Goal: Task Accomplishment & Management: Use online tool/utility

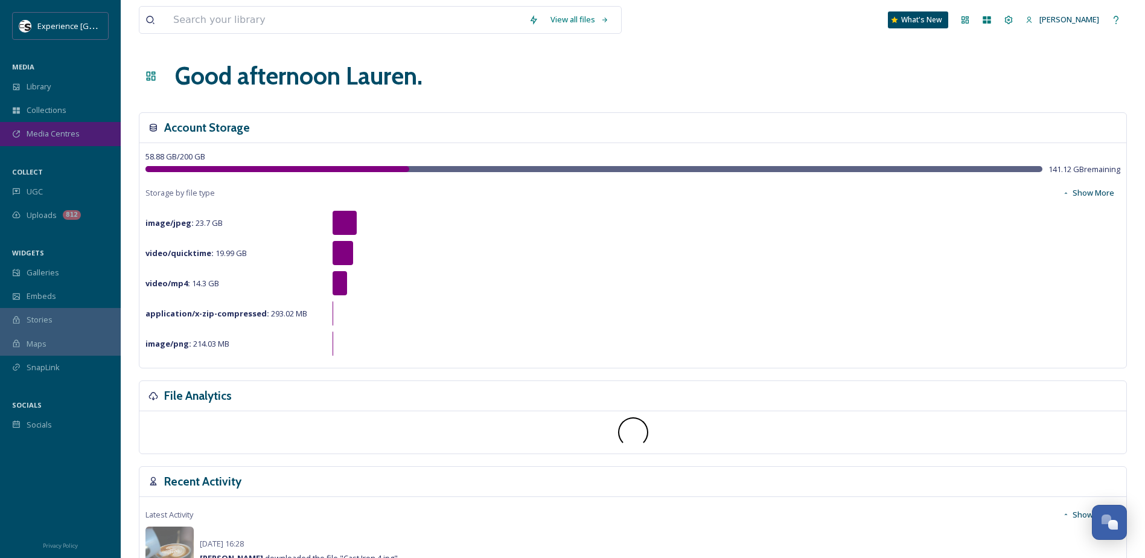
click at [47, 135] on span "Media Centres" at bounding box center [53, 133] width 53 height 11
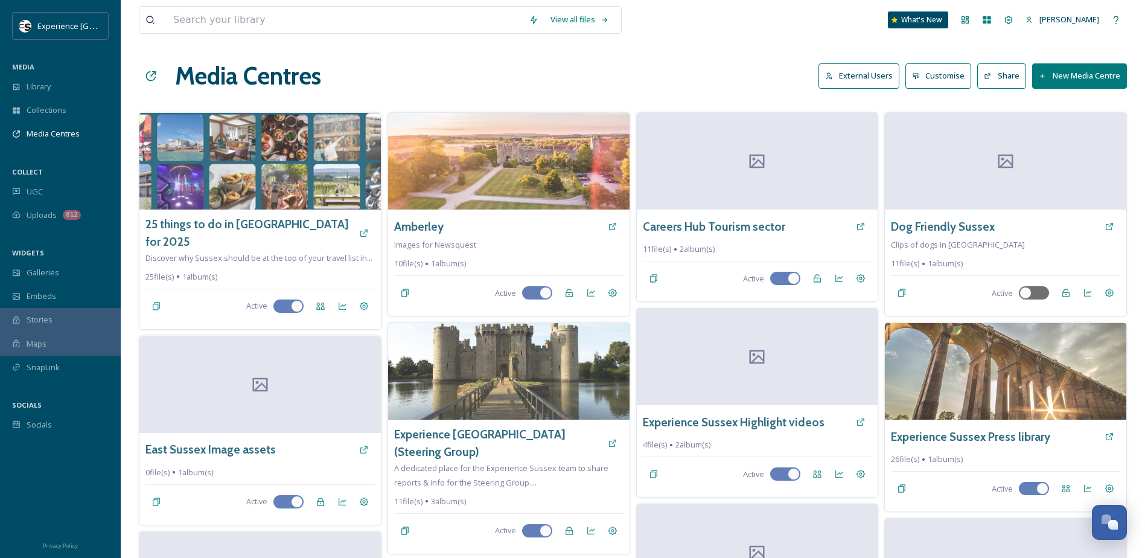
click at [1061, 74] on button "New Media Centre" at bounding box center [1079, 75] width 95 height 25
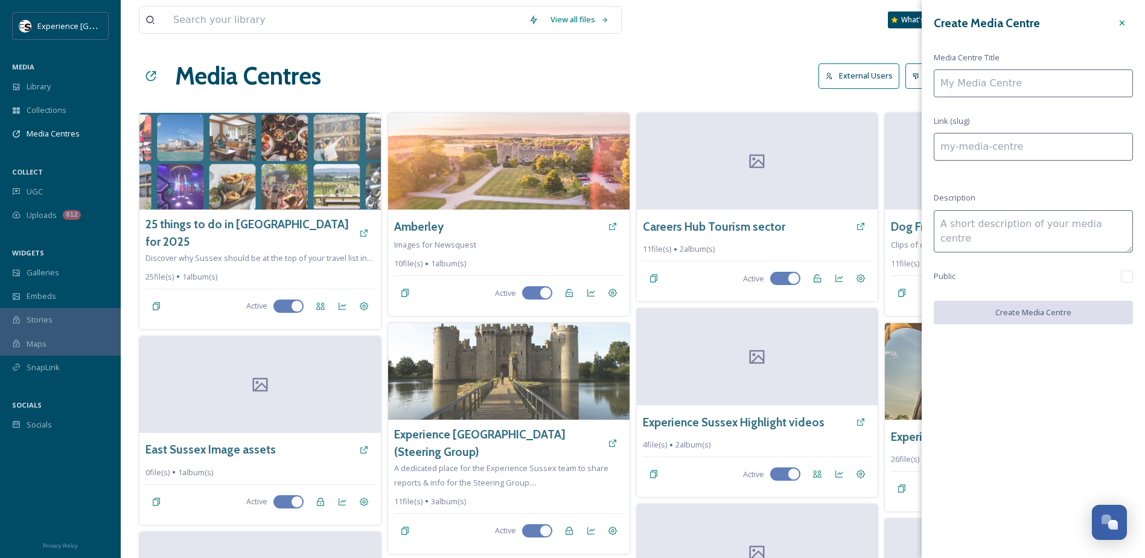
click at [976, 90] on input at bounding box center [1033, 83] width 199 height 28
type input "M"
type input "m"
type input "Mi"
type input "mi"
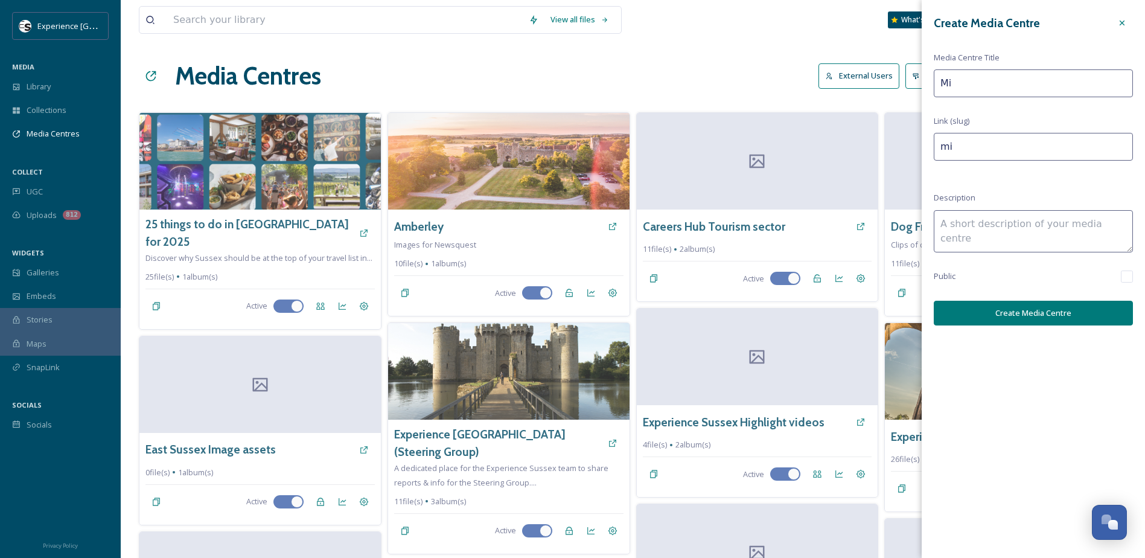
type input "Mid"
type input "mid"
type input "Mid"
type input "mid-"
type input "Mid S"
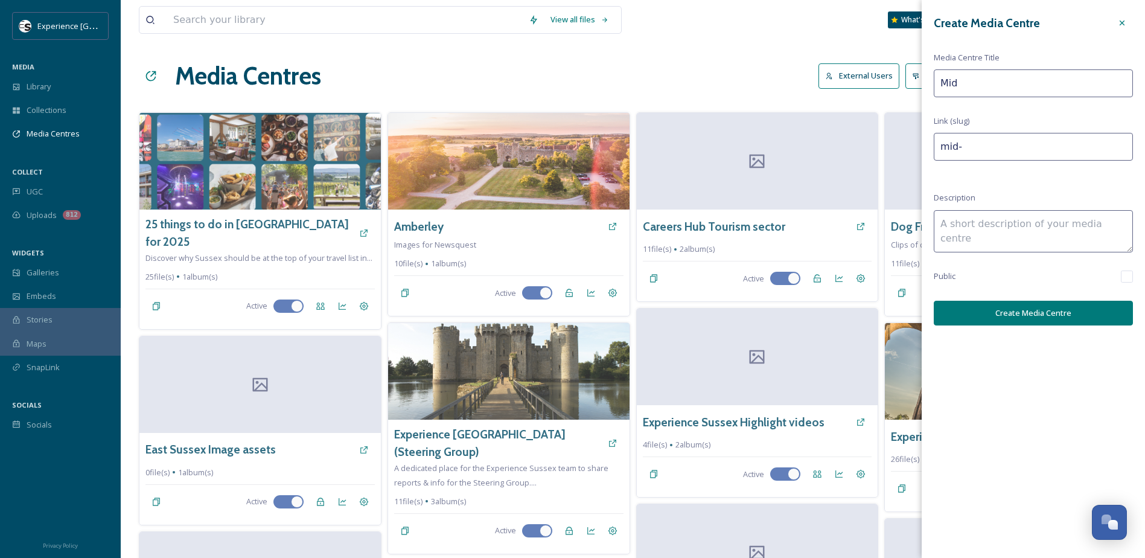
type input "mid-s"
type input "Mid Su"
type input "mid-su"
type input "Mid Sus"
type input "mid-sus"
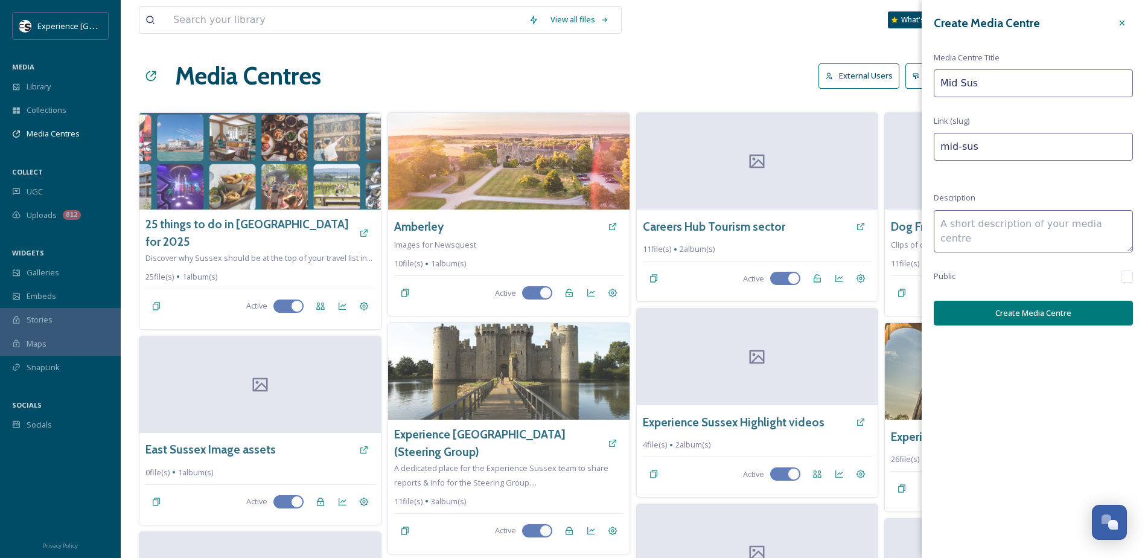
type input "Mid Suss"
type input "mid-suss"
type input "Mid Susse"
type input "mid-susse"
type input "[GEOGRAPHIC_DATA]"
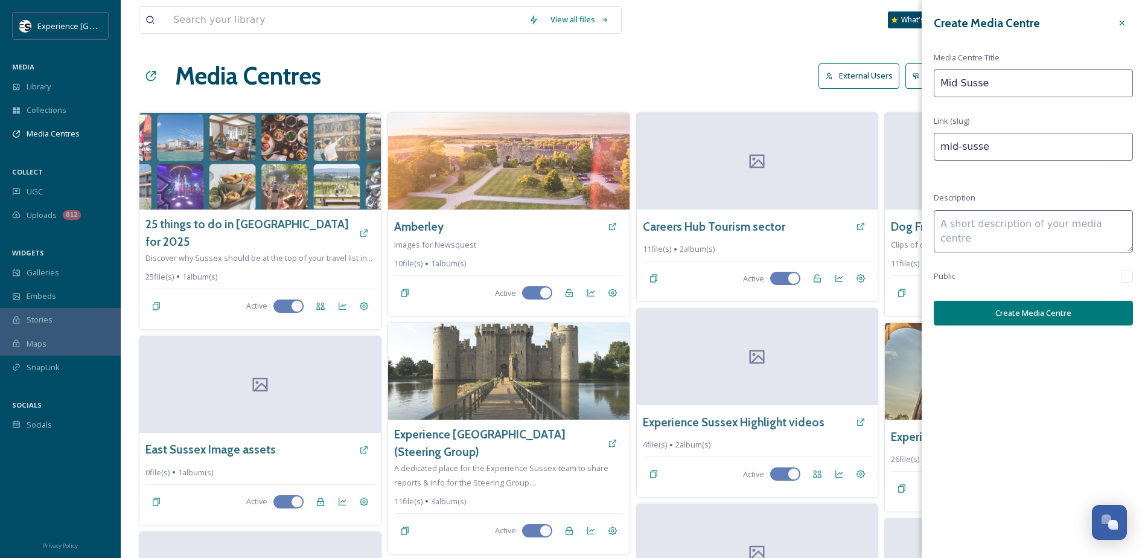
type input "mid-sussex"
type input "[GEOGRAPHIC_DATA]"
click at [1004, 235] on textarea at bounding box center [1033, 231] width 199 height 42
type textarea "Assets and information to support the Mid Sussex project [DOMAIN_NAME][URL]"
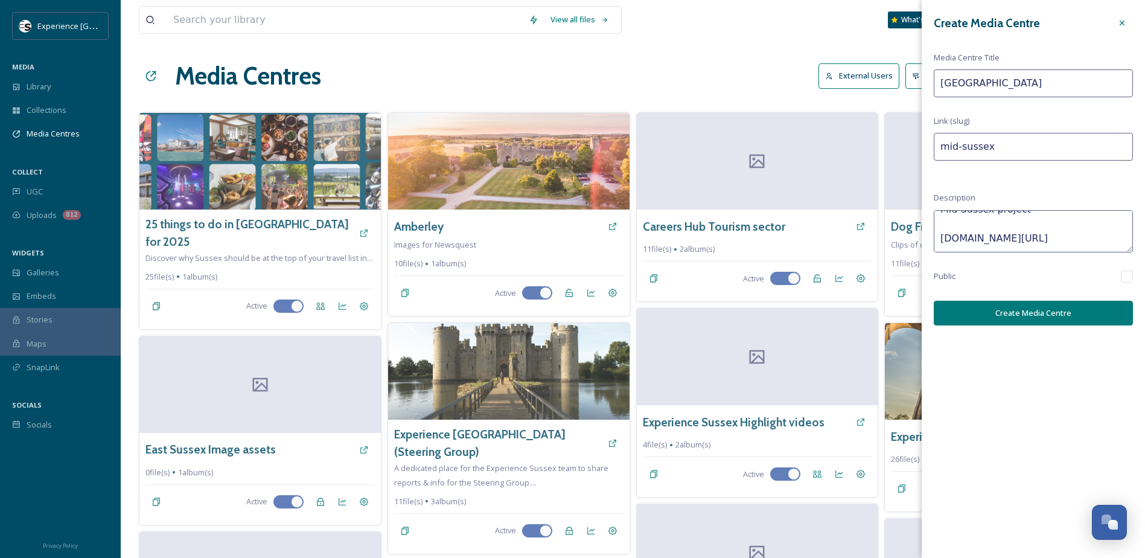
click at [1128, 275] on input "checkbox" at bounding box center [1127, 276] width 12 height 12
checkbox input "true"
click at [1076, 317] on button "Create Media Centre" at bounding box center [1033, 313] width 199 height 25
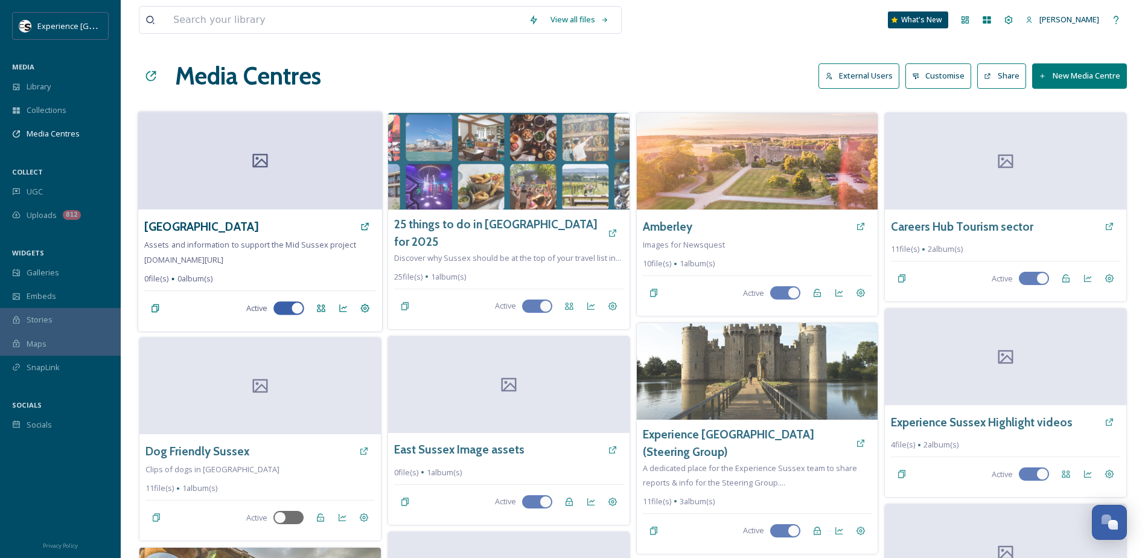
click at [298, 176] on div at bounding box center [260, 161] width 244 height 98
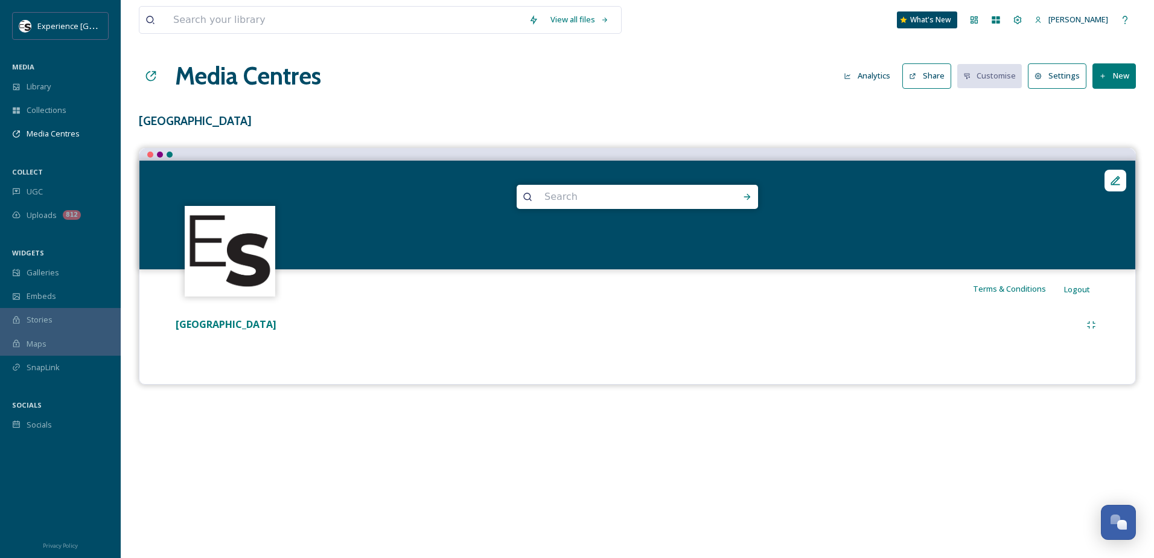
click at [1095, 77] on button "New" at bounding box center [1114, 75] width 43 height 25
click at [1102, 129] on span "Add Album" at bounding box center [1109, 127] width 39 height 11
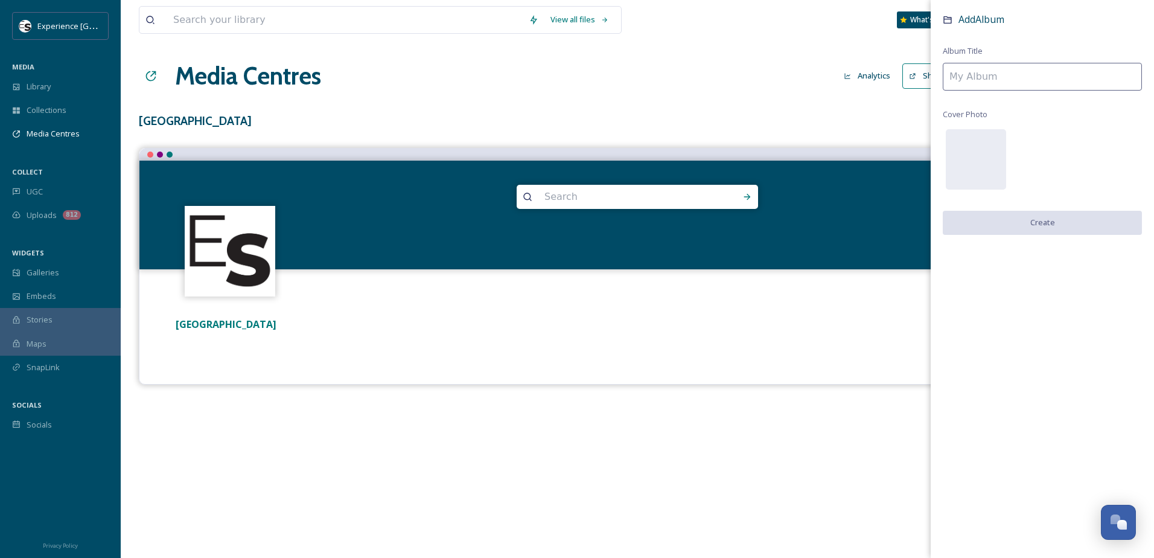
click at [1000, 76] on input at bounding box center [1042, 77] width 199 height 28
click at [976, 78] on input "Logos & Icons" at bounding box center [1042, 77] width 199 height 28
type input "Logo & Icons"
click at [1011, 230] on button "Create" at bounding box center [1042, 223] width 199 height 25
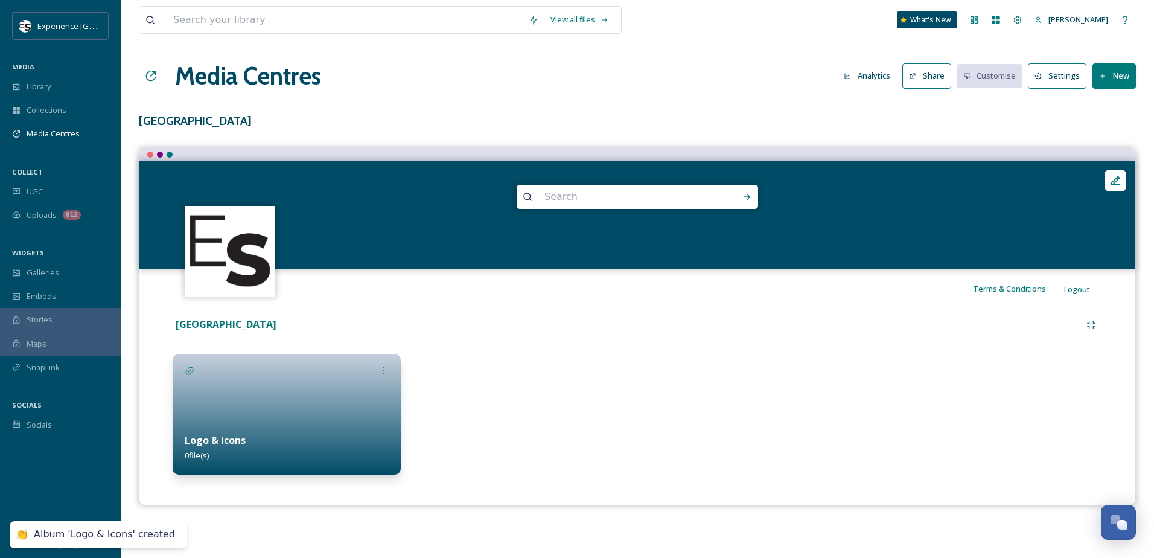
click at [1073, 80] on button "Settings" at bounding box center [1057, 75] width 59 height 25
click at [1110, 70] on button "New" at bounding box center [1114, 75] width 43 height 25
click at [1117, 126] on span "Add Album" at bounding box center [1109, 127] width 39 height 11
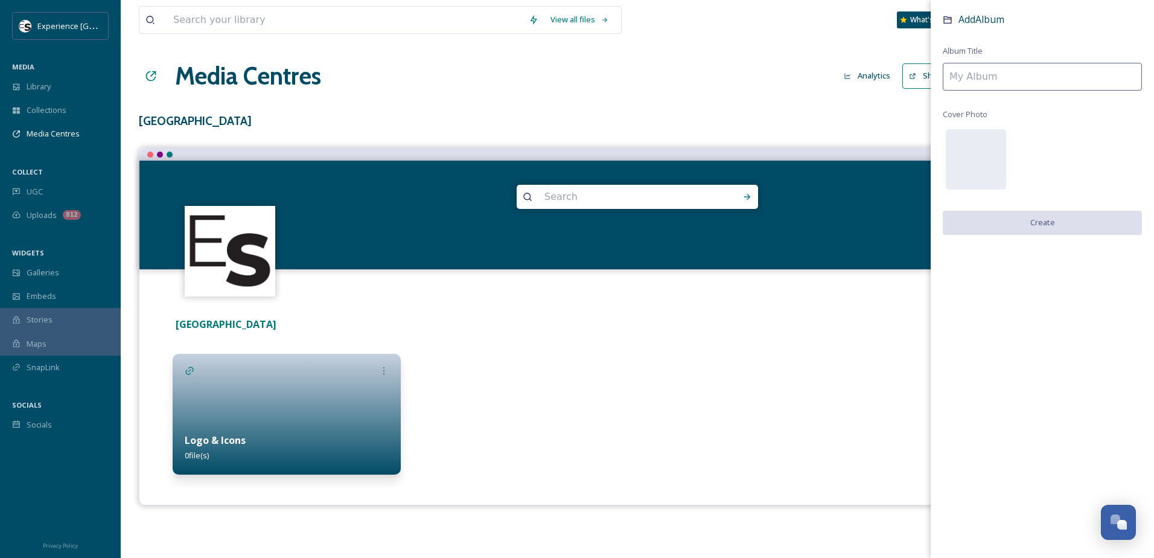
click at [1021, 79] on input at bounding box center [1042, 77] width 199 height 28
type input "Map & Banners"
click at [1029, 219] on button "Create" at bounding box center [1042, 223] width 199 height 25
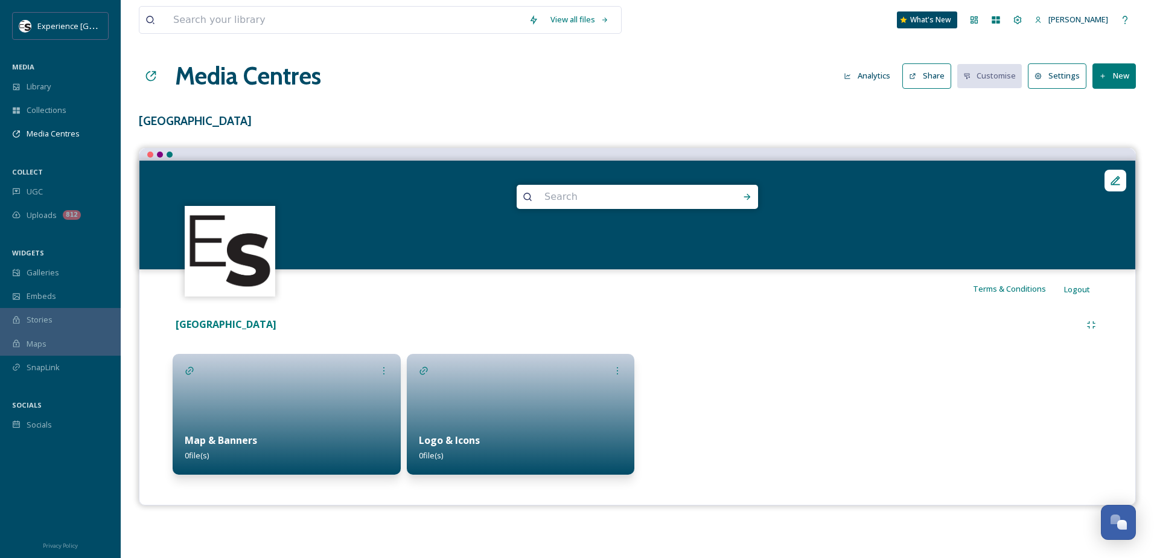
click at [279, 421] on div "Map & Banners 0 file(s)" at bounding box center [287, 448] width 228 height 54
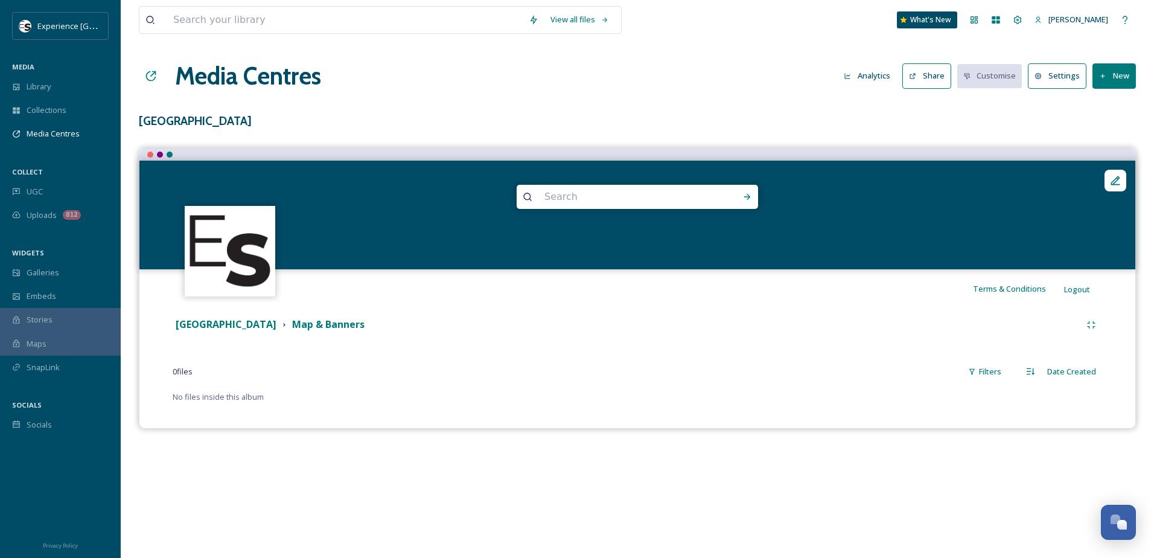
click at [1111, 78] on button "New" at bounding box center [1114, 75] width 43 height 25
click at [1102, 104] on span "Add Files" at bounding box center [1106, 103] width 33 height 11
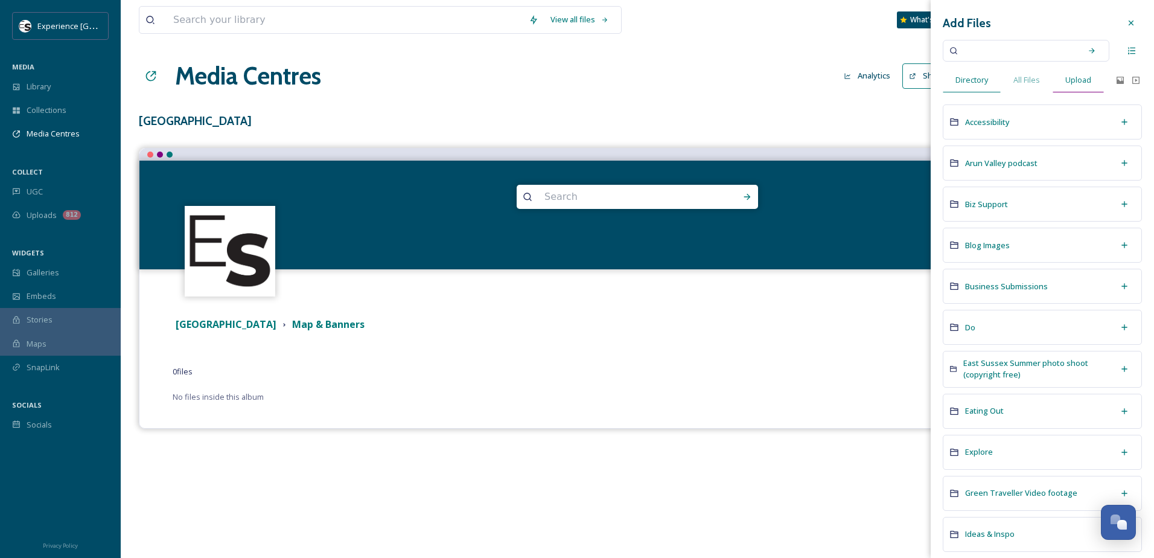
drag, startPoint x: 1082, startPoint y: 78, endPoint x: 1069, endPoint y: 80, distance: 12.8
click at [1082, 78] on span "Upload" at bounding box center [1078, 79] width 26 height 11
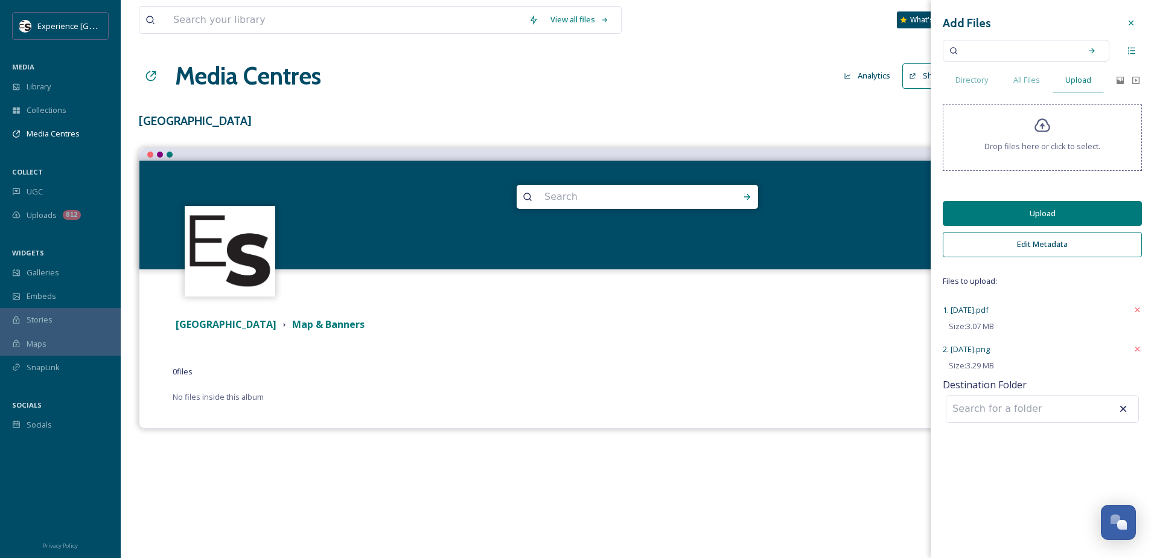
click at [1016, 214] on button "Upload" at bounding box center [1042, 213] width 199 height 25
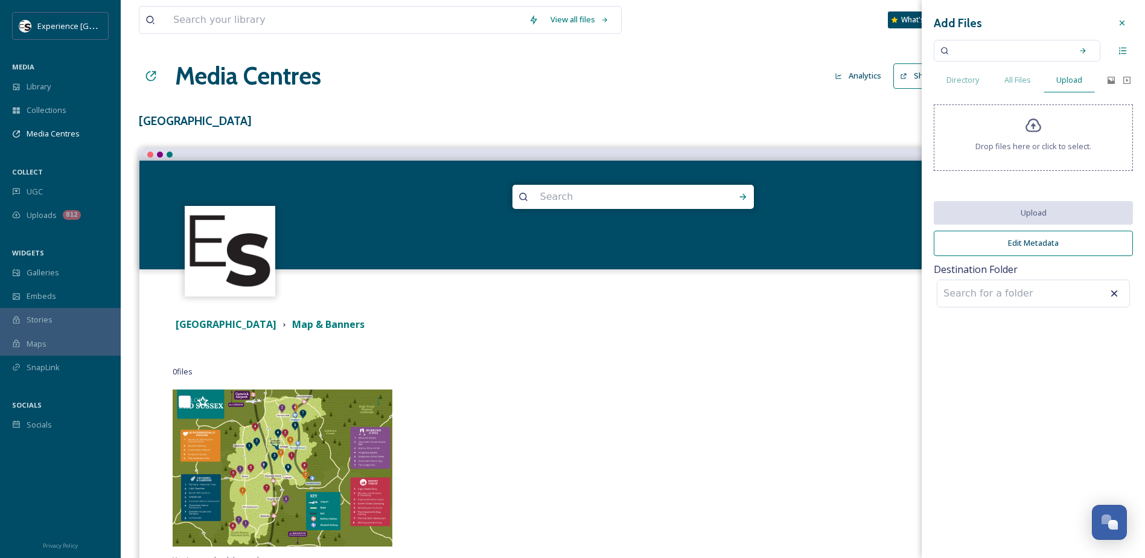
click at [1126, 27] on icon at bounding box center [1122, 23] width 10 height 10
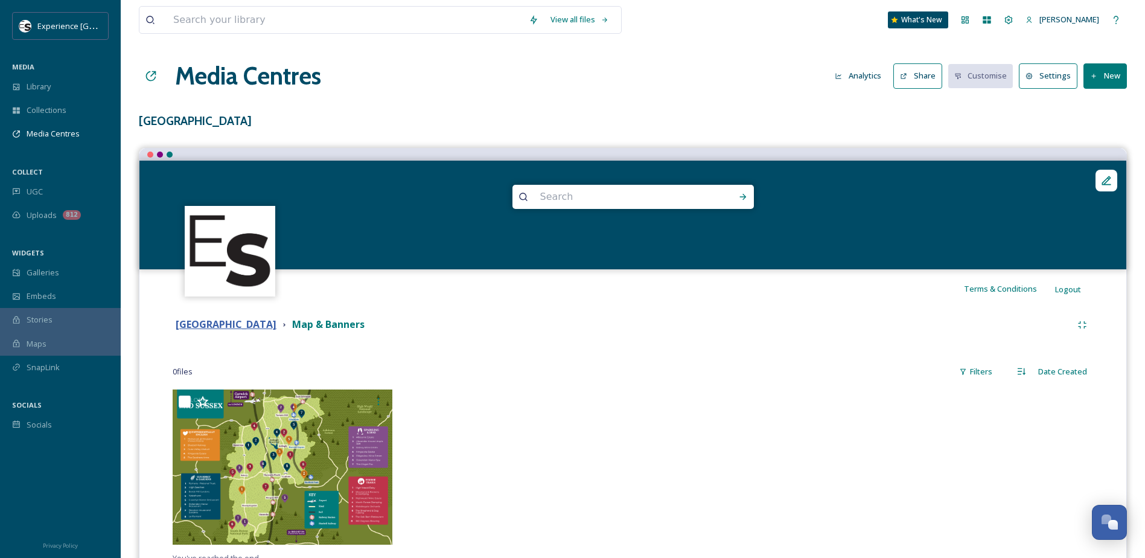
click at [213, 325] on strong "[GEOGRAPHIC_DATA]" at bounding box center [226, 324] width 101 height 13
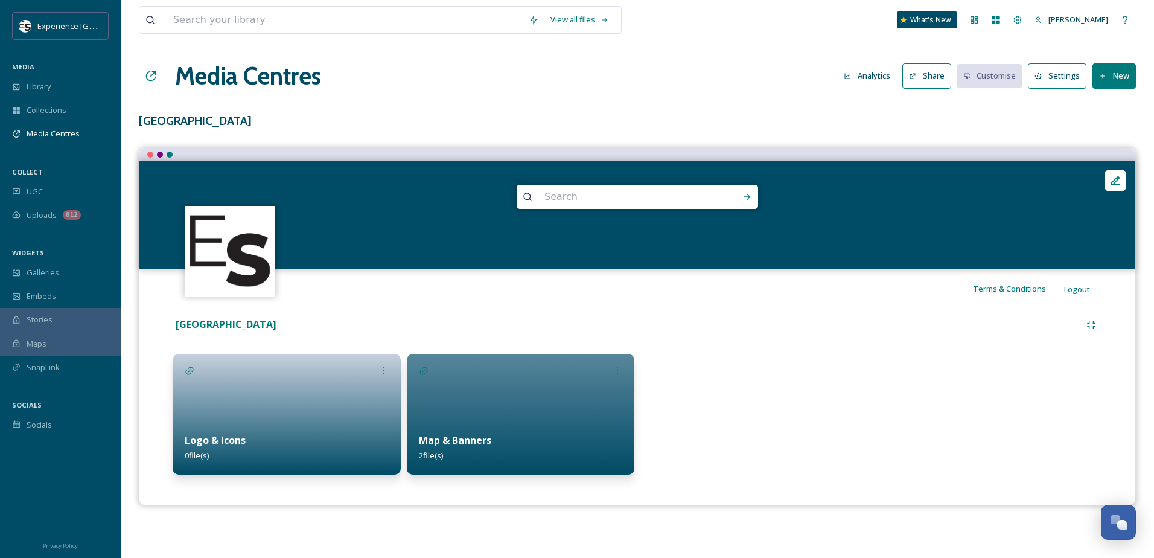
click at [264, 429] on div "Logo & Icons 0 file(s)" at bounding box center [287, 448] width 228 height 54
click at [264, 429] on div "Terms & Conditions Logout Assets and information to support the Mid Sussex proj…" at bounding box center [637, 326] width 997 height 357
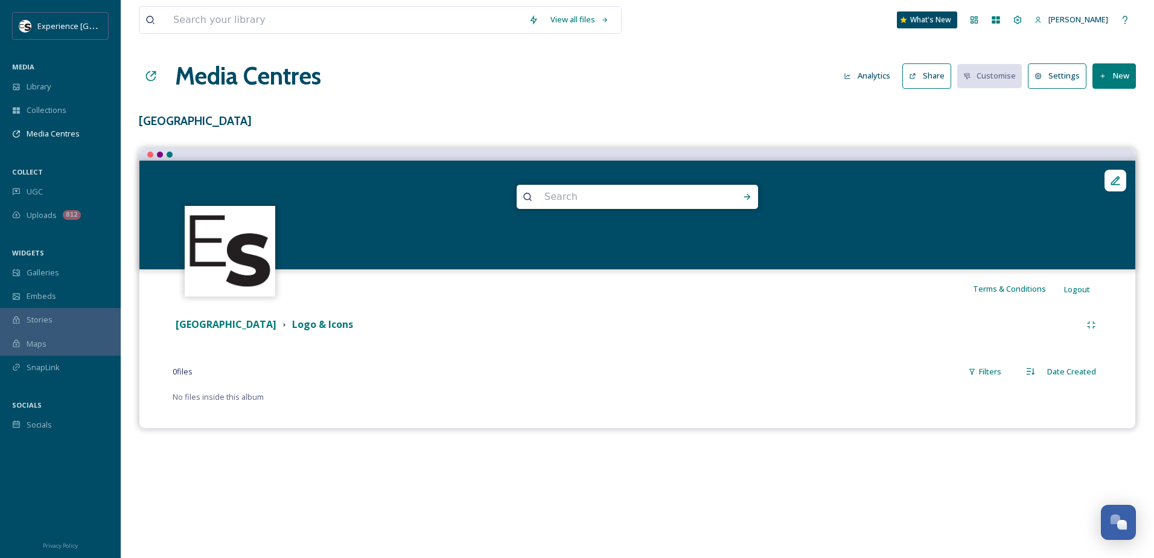
click at [1107, 72] on button "New" at bounding box center [1114, 75] width 43 height 25
click at [1112, 109] on span "Add Files" at bounding box center [1106, 103] width 33 height 11
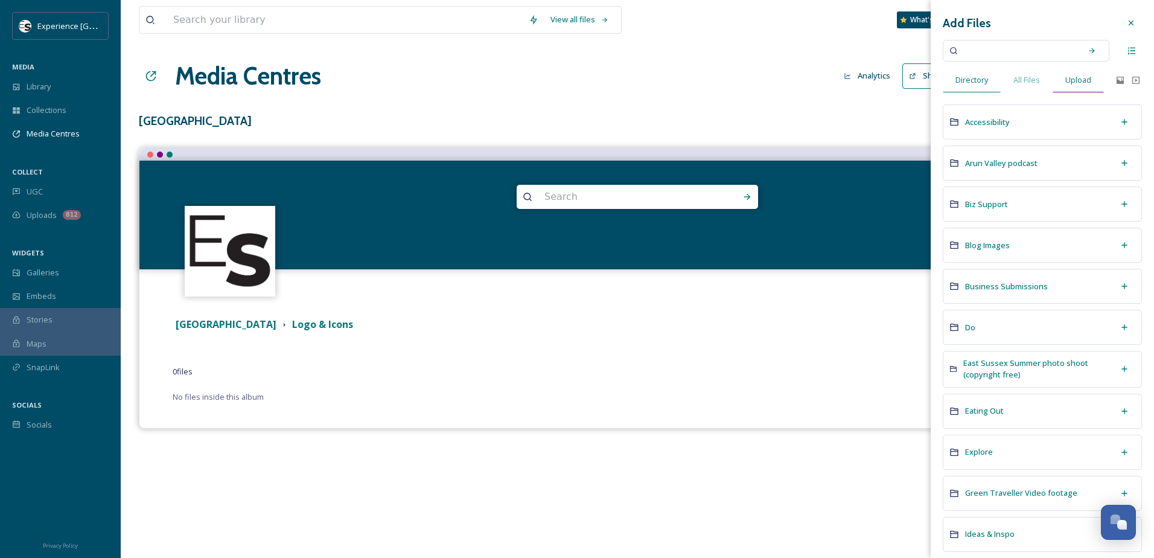
click at [1079, 78] on span "Upload" at bounding box center [1078, 79] width 26 height 11
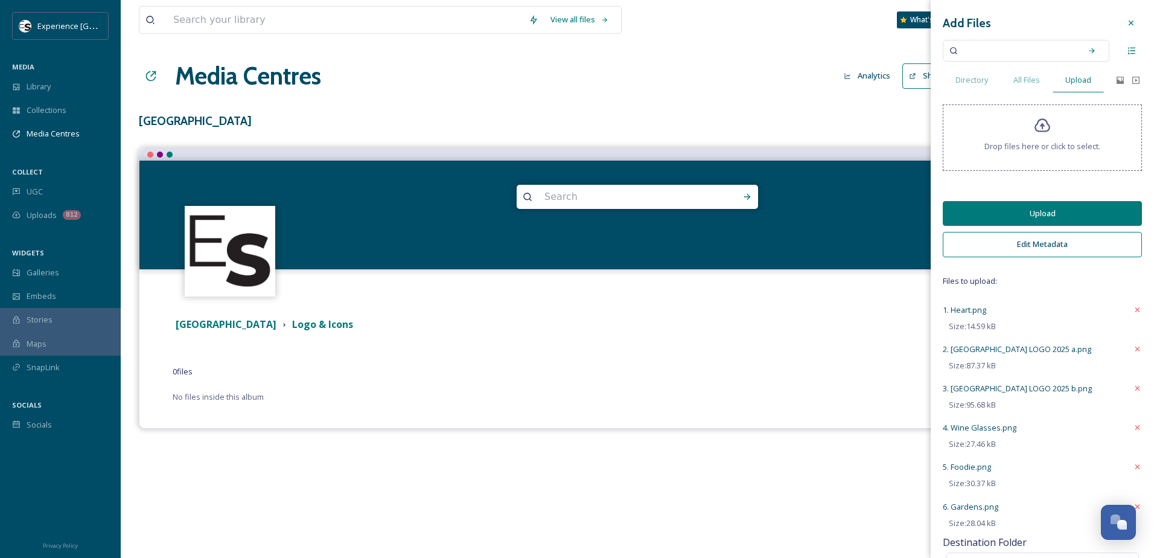
click at [1007, 214] on button "Upload" at bounding box center [1042, 213] width 199 height 25
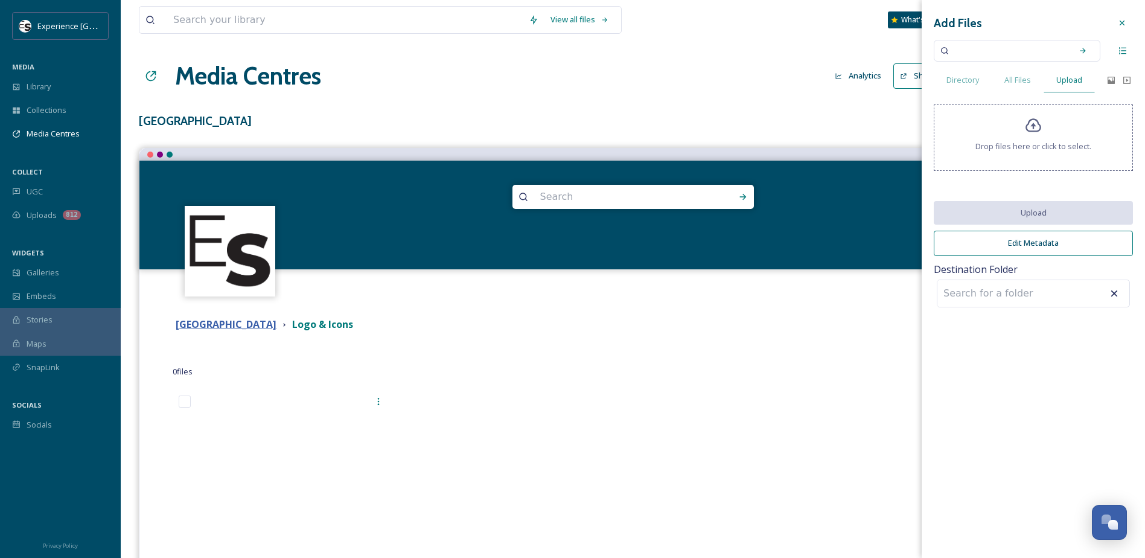
click at [192, 322] on strong "[GEOGRAPHIC_DATA]" at bounding box center [226, 324] width 101 height 13
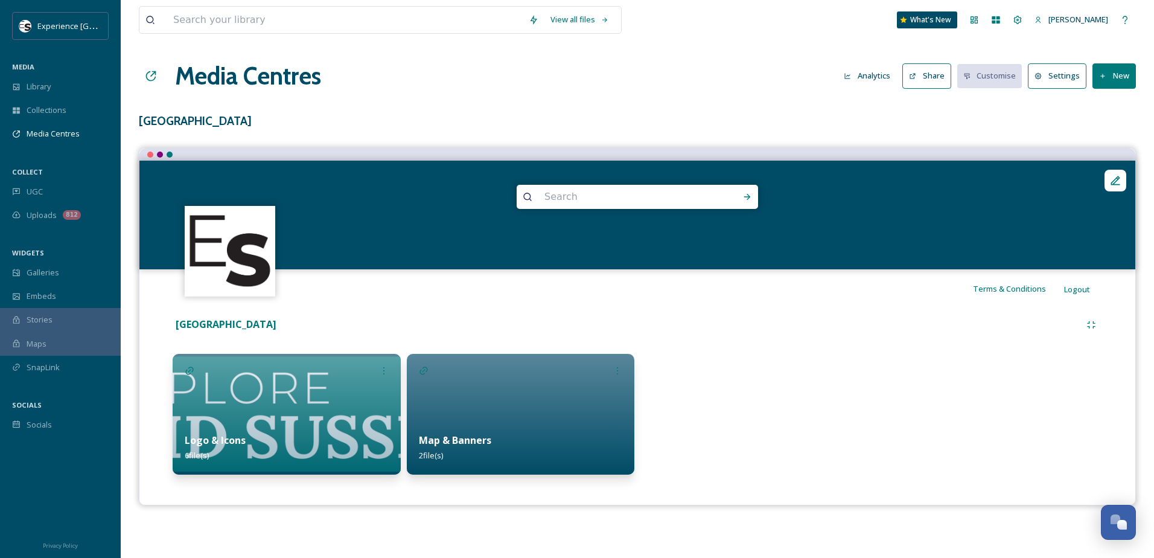
click at [511, 422] on div "Map & Banners 2 file(s)" at bounding box center [521, 448] width 228 height 54
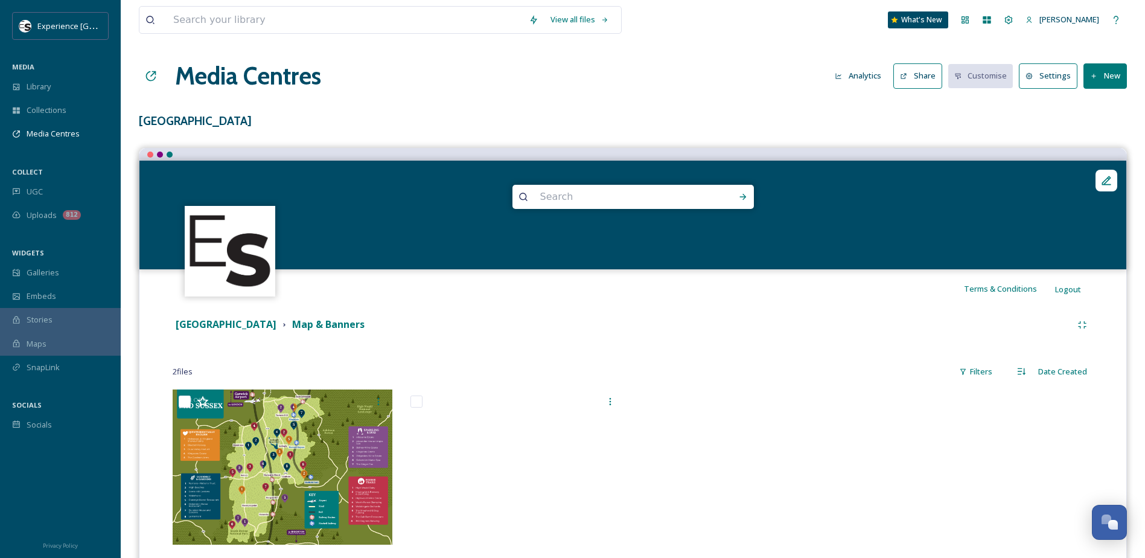
click at [1097, 74] on icon at bounding box center [1094, 76] width 8 height 8
click at [1099, 105] on span "Add Files" at bounding box center [1097, 103] width 33 height 11
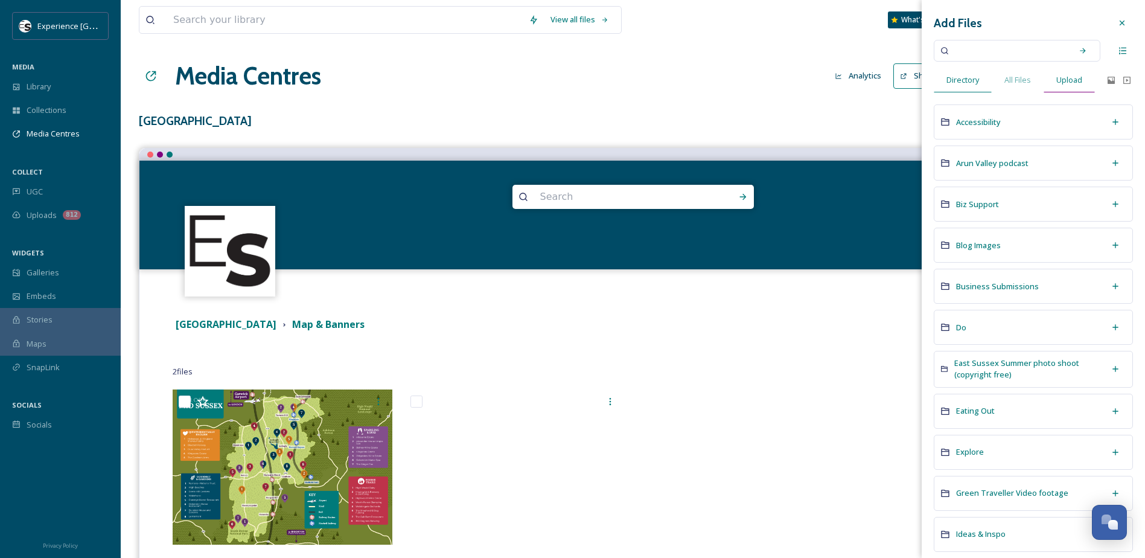
click at [1070, 78] on span "Upload" at bounding box center [1069, 79] width 26 height 11
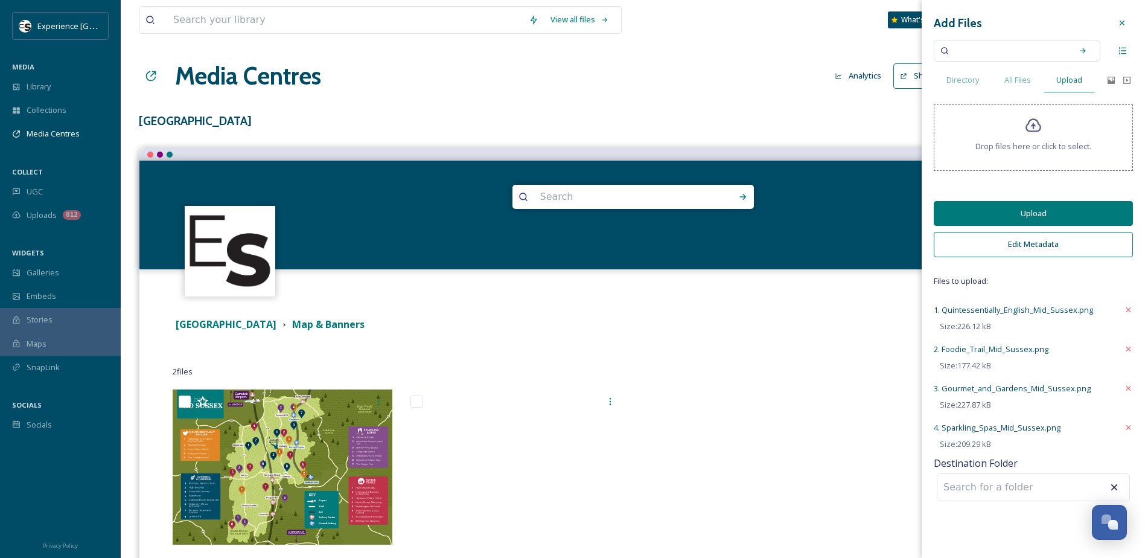
click at [1021, 211] on button "Upload" at bounding box center [1033, 213] width 199 height 25
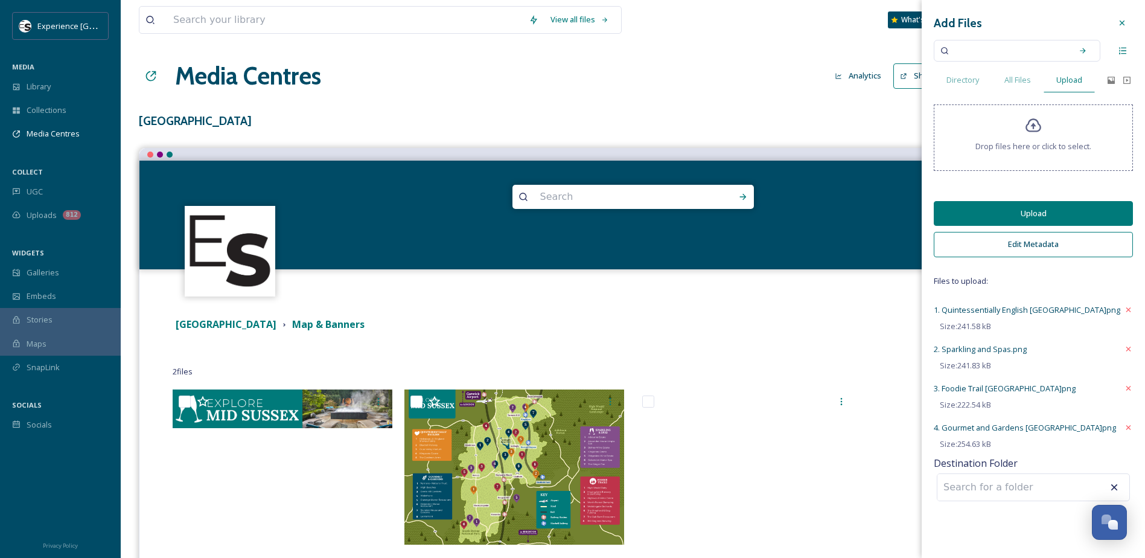
click at [1003, 212] on button "Upload" at bounding box center [1033, 213] width 199 height 25
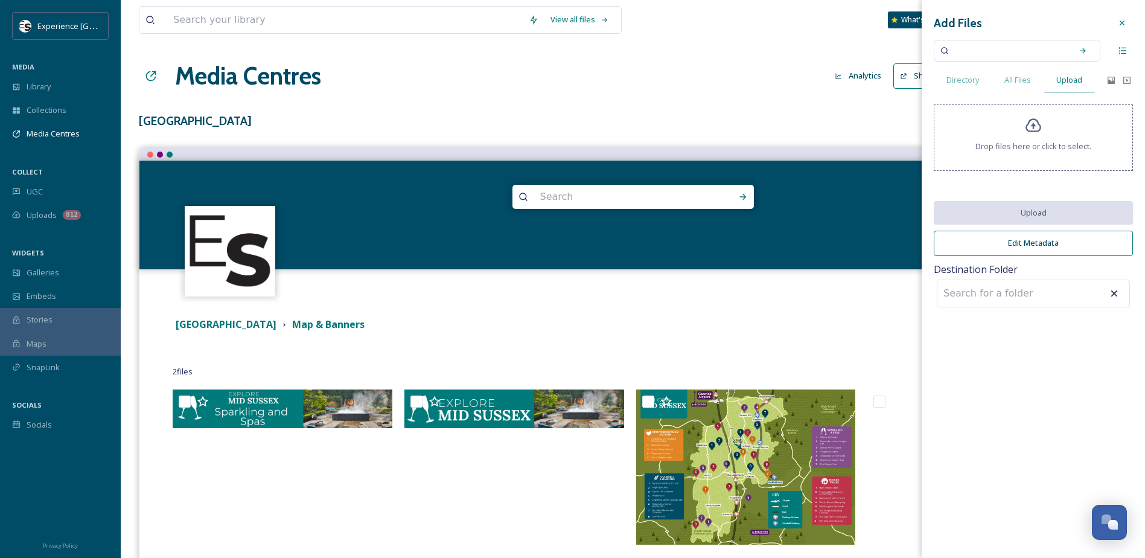
scroll to position [136, 0]
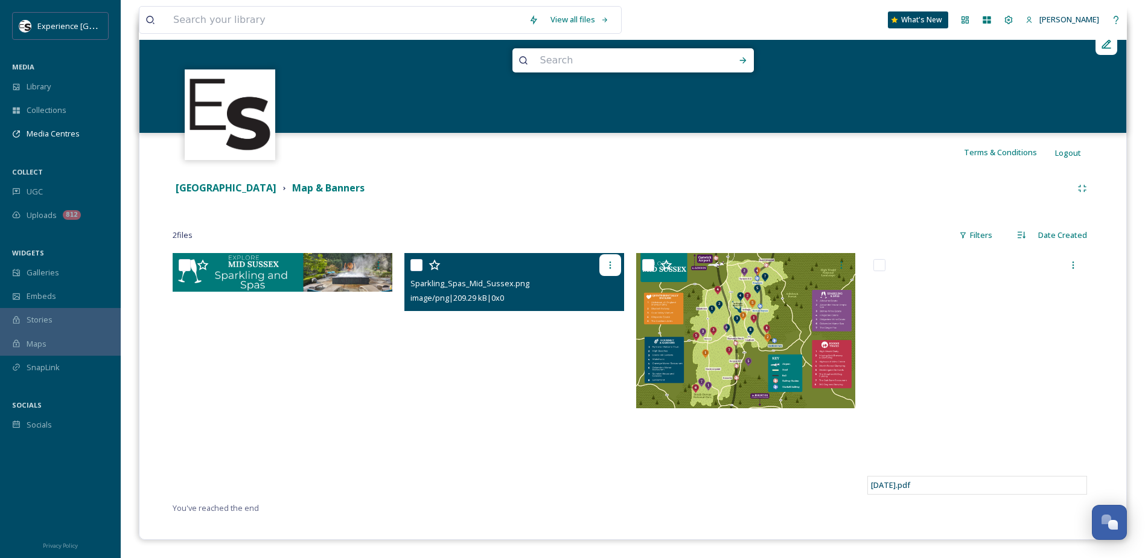
click at [606, 260] on icon at bounding box center [610, 265] width 10 height 10
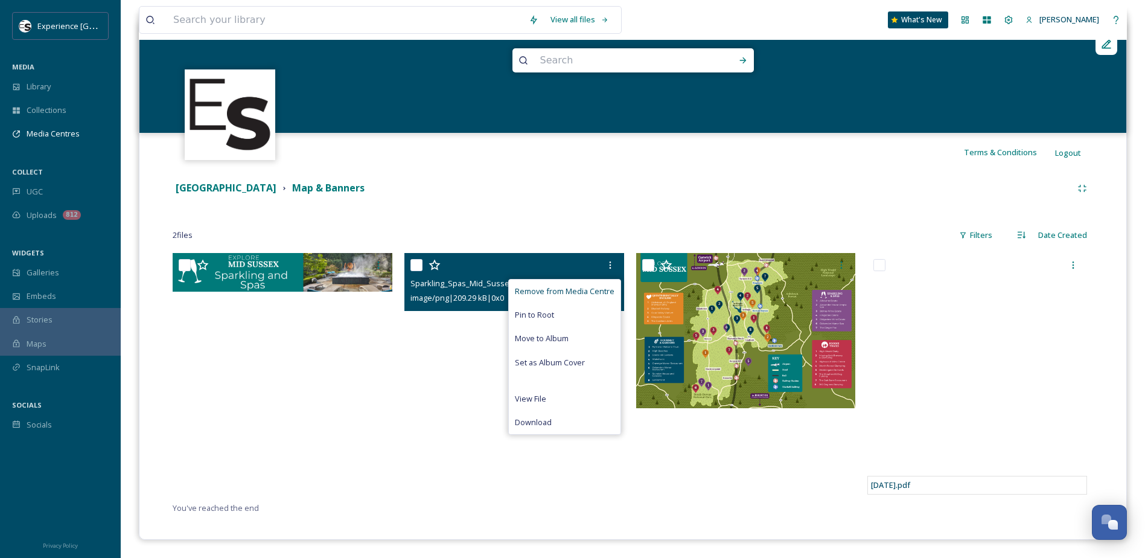
click at [575, 291] on span "Remove from Media Centre" at bounding box center [565, 291] width 100 height 11
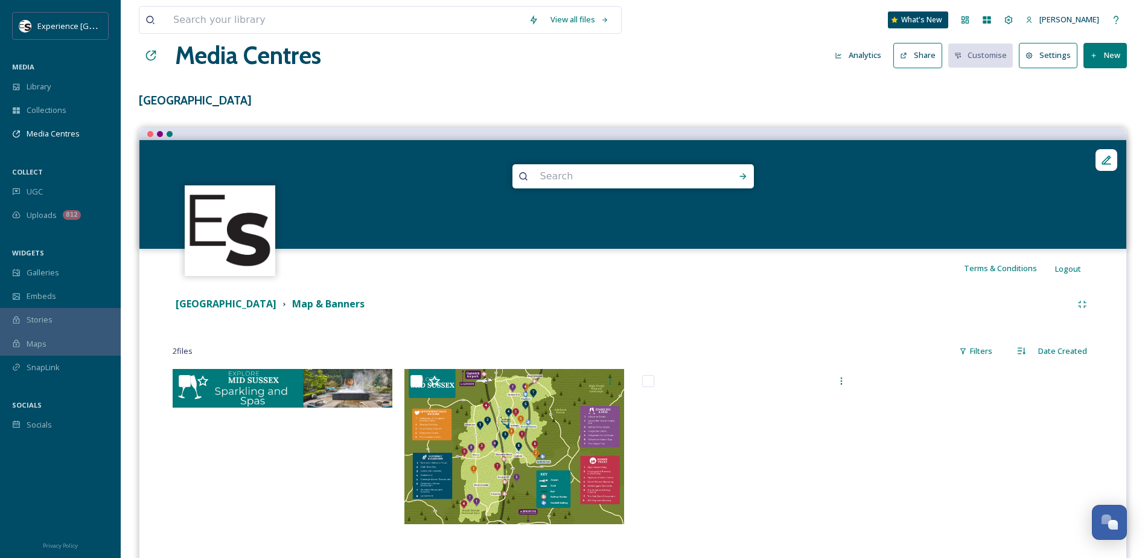
scroll to position [0, 0]
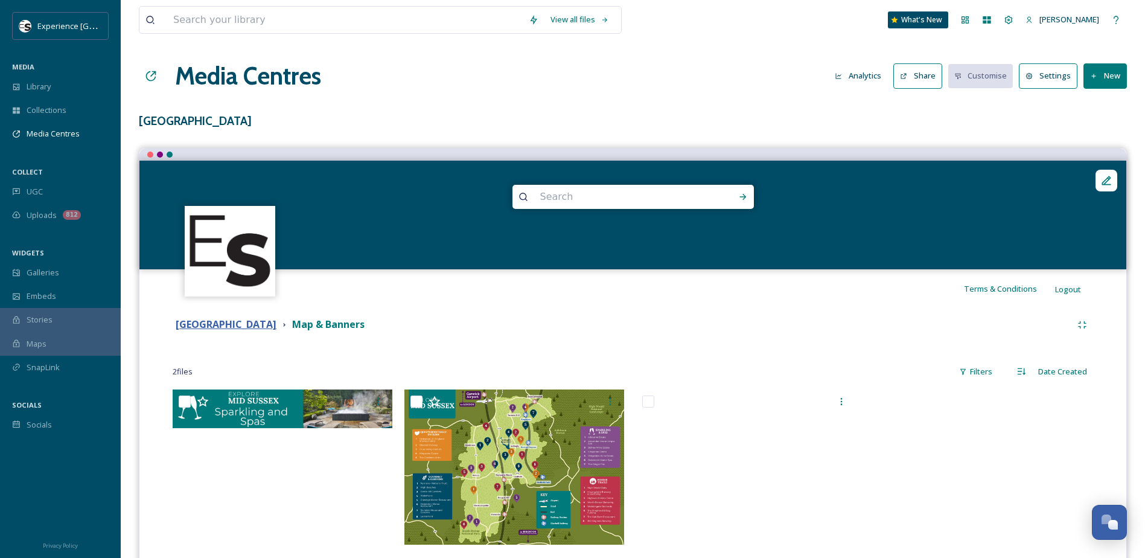
click at [215, 322] on strong "[GEOGRAPHIC_DATA]" at bounding box center [226, 324] width 101 height 13
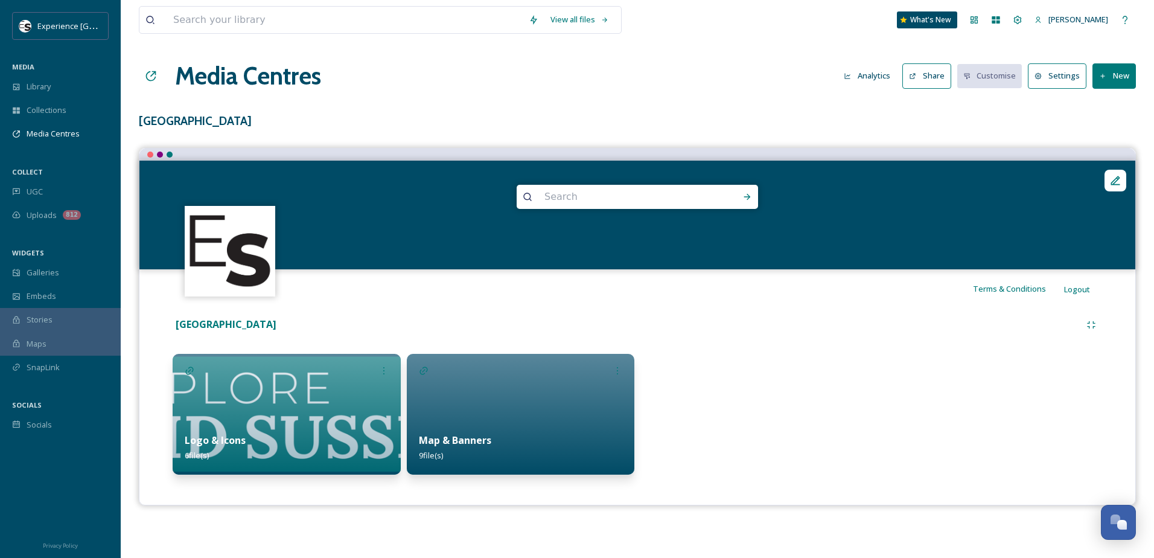
click at [426, 444] on strong "Map & Banners" at bounding box center [455, 439] width 72 height 13
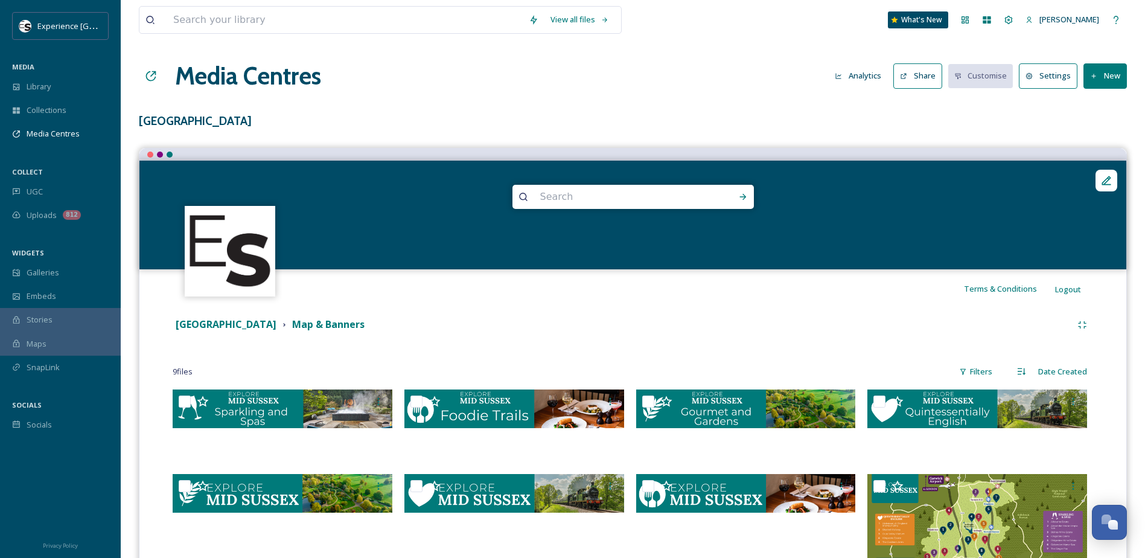
scroll to position [60, 0]
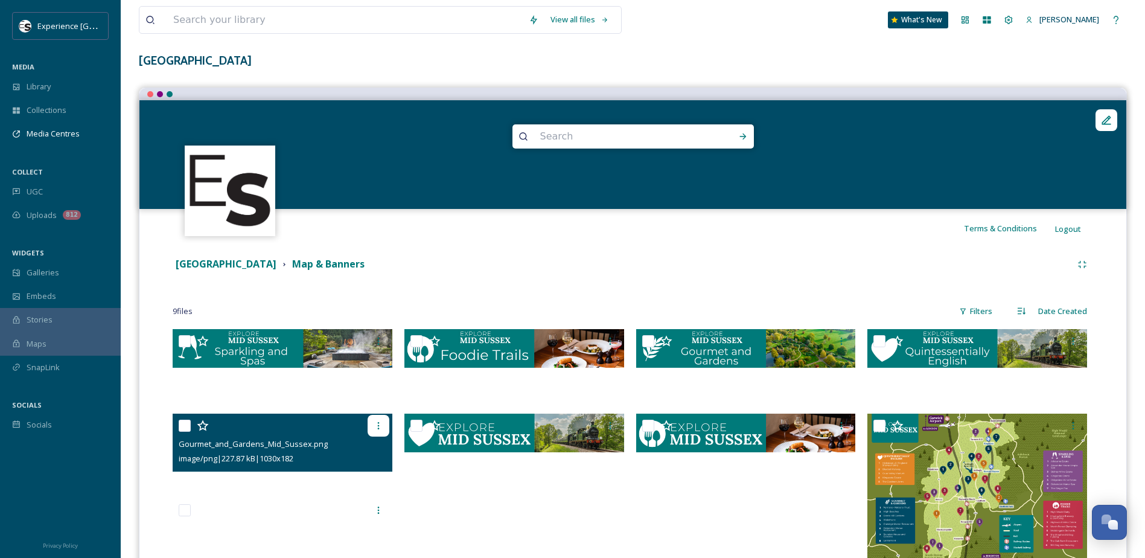
click at [383, 424] on icon at bounding box center [379, 426] width 10 height 10
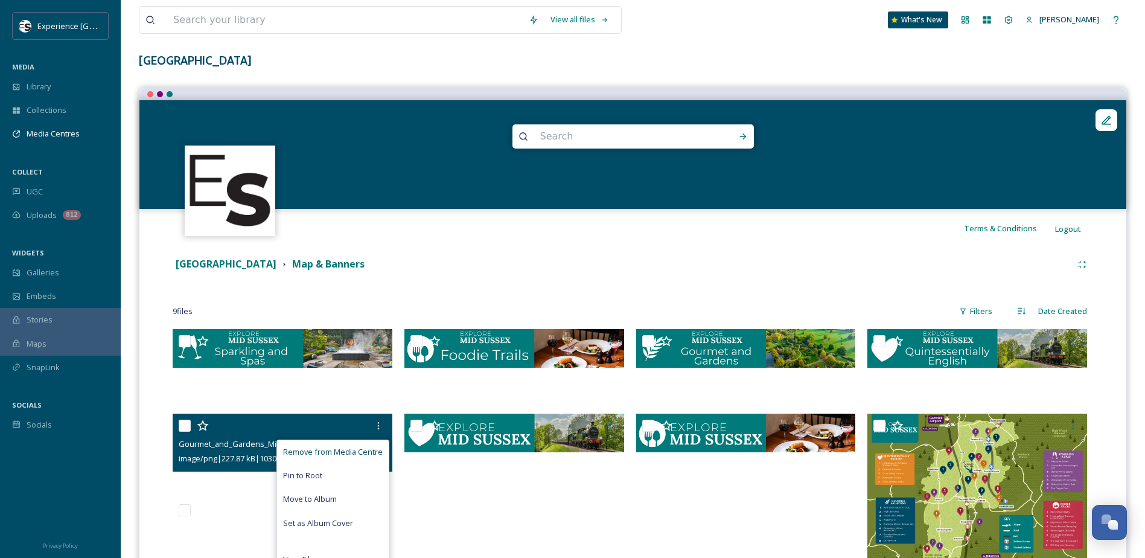
click at [354, 451] on span "Remove from Media Centre" at bounding box center [333, 451] width 100 height 11
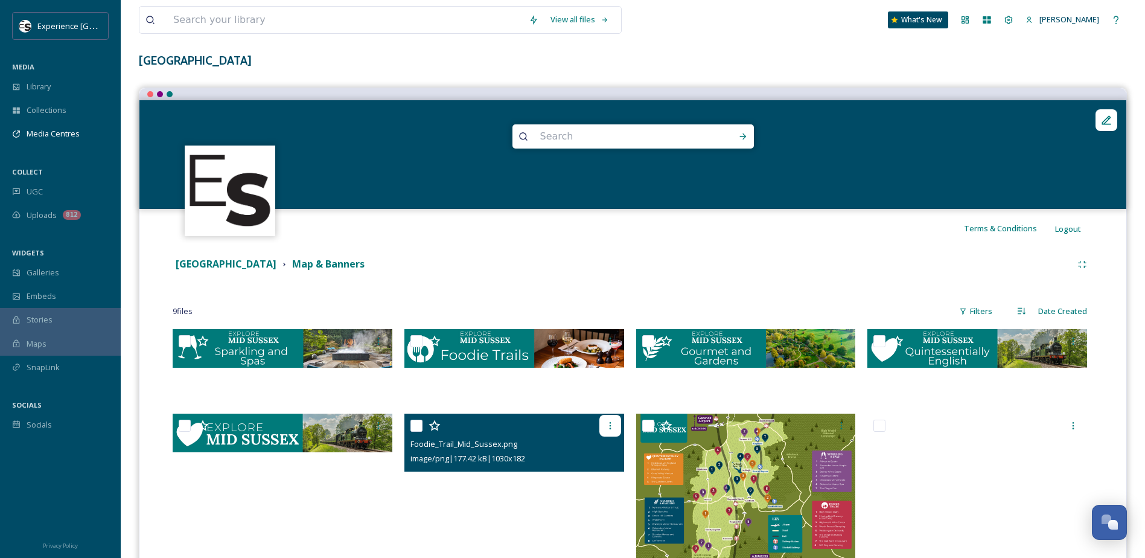
click at [611, 427] on icon at bounding box center [610, 426] width 10 height 10
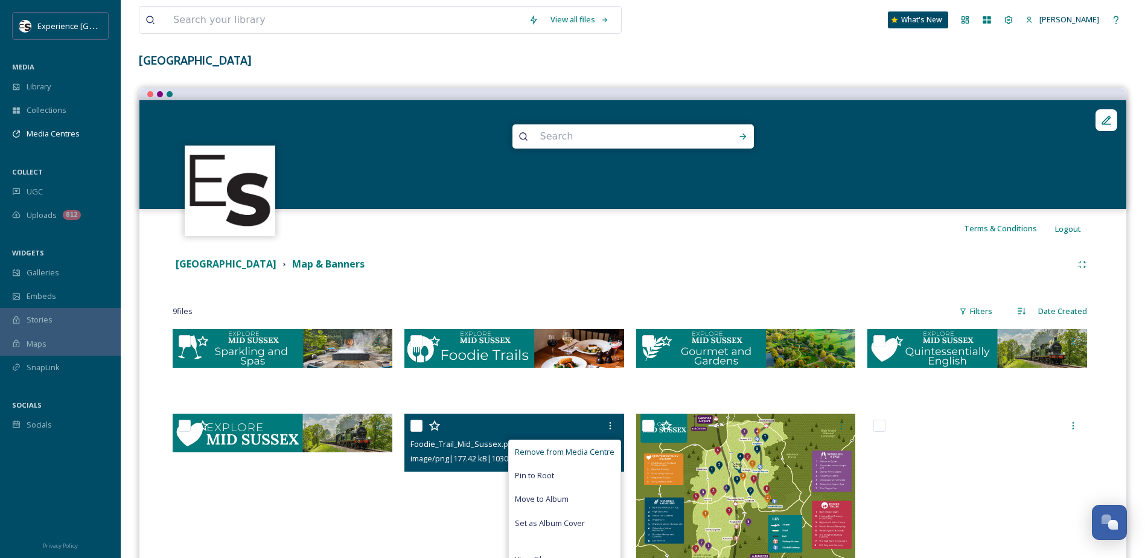
click at [584, 452] on span "Remove from Media Centre" at bounding box center [565, 451] width 100 height 11
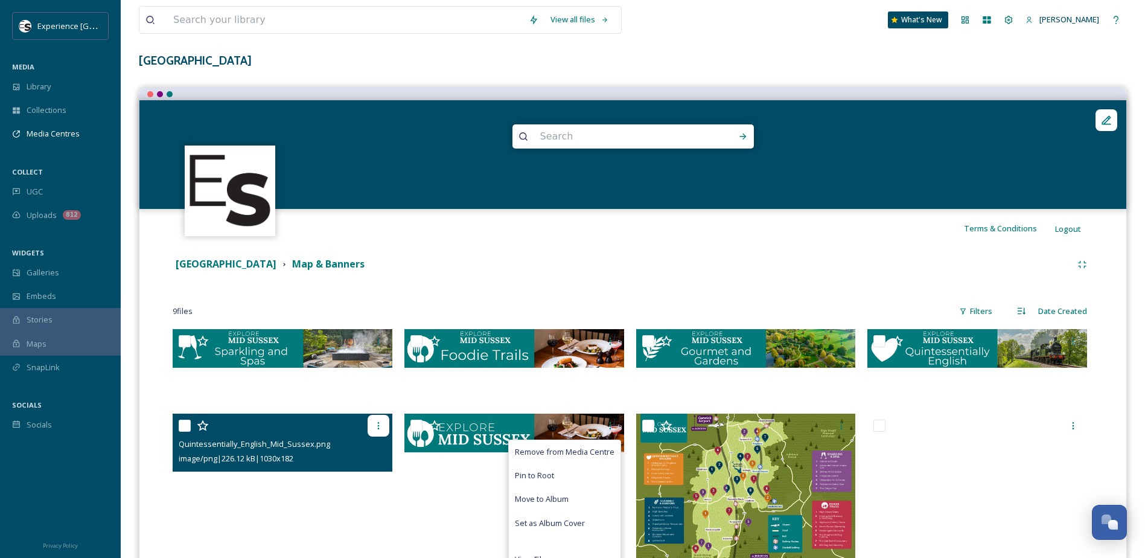
click at [383, 425] on div at bounding box center [379, 426] width 22 height 22
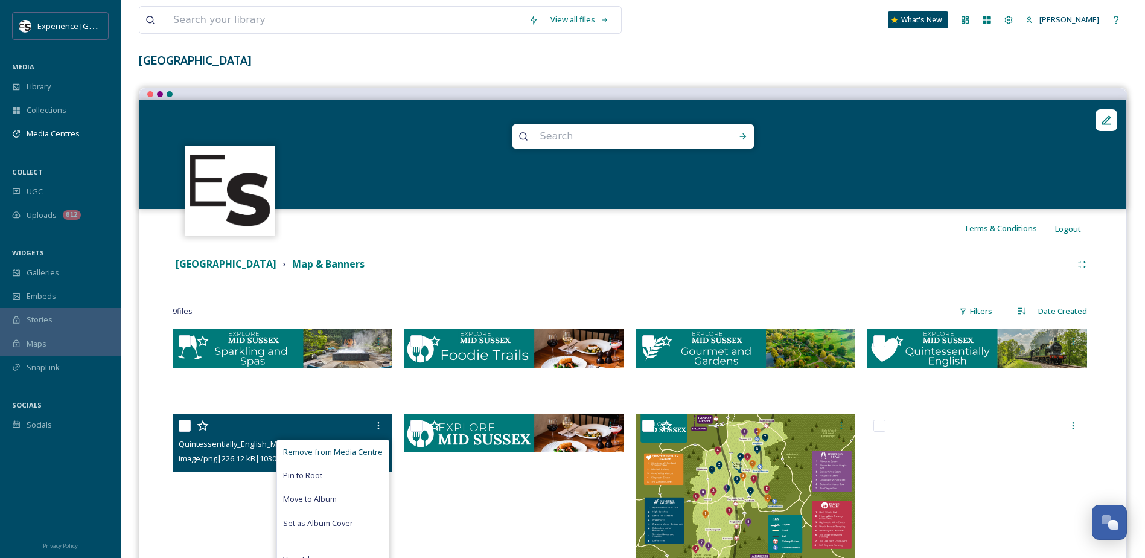
click at [356, 453] on span "Remove from Media Centre" at bounding box center [333, 451] width 100 height 11
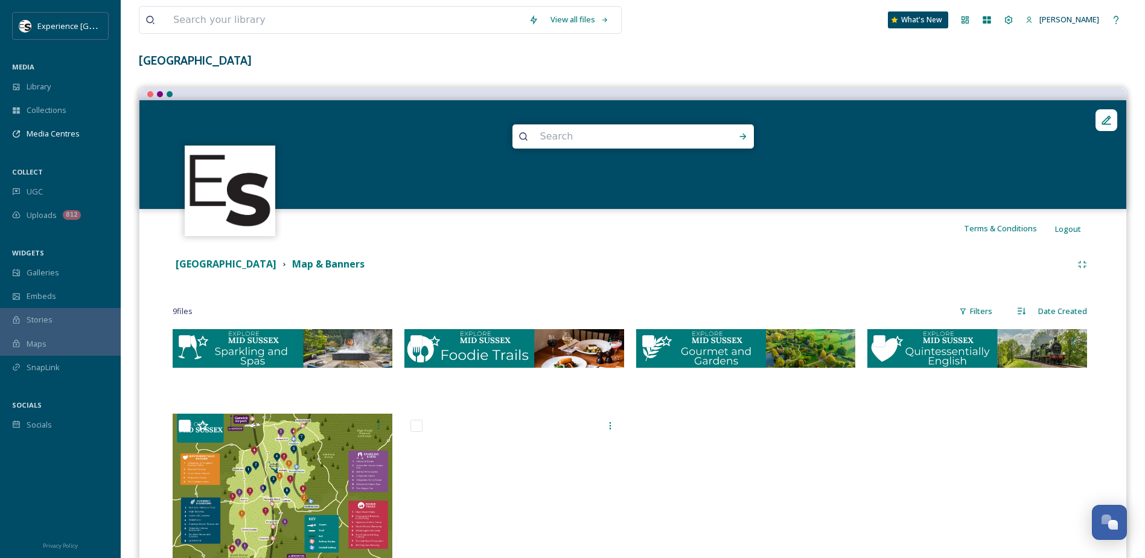
click at [605, 260] on div "Mid Sussex Map & Banners" at bounding box center [622, 264] width 899 height 15
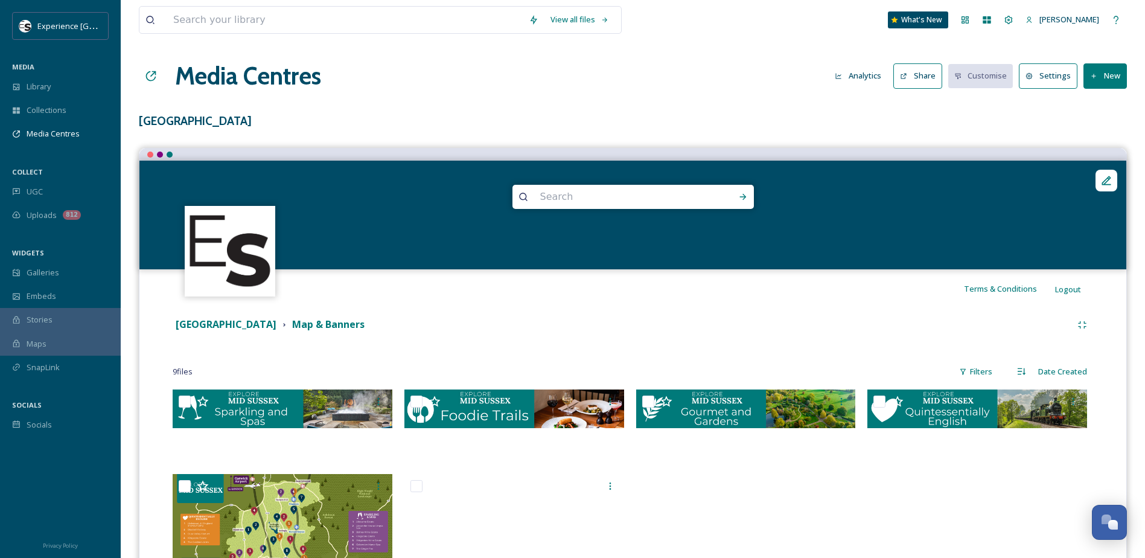
click at [505, 83] on div "Media Centres Analytics Share Customise Settings New" at bounding box center [633, 76] width 988 height 36
click at [203, 328] on strong "[GEOGRAPHIC_DATA]" at bounding box center [226, 324] width 101 height 13
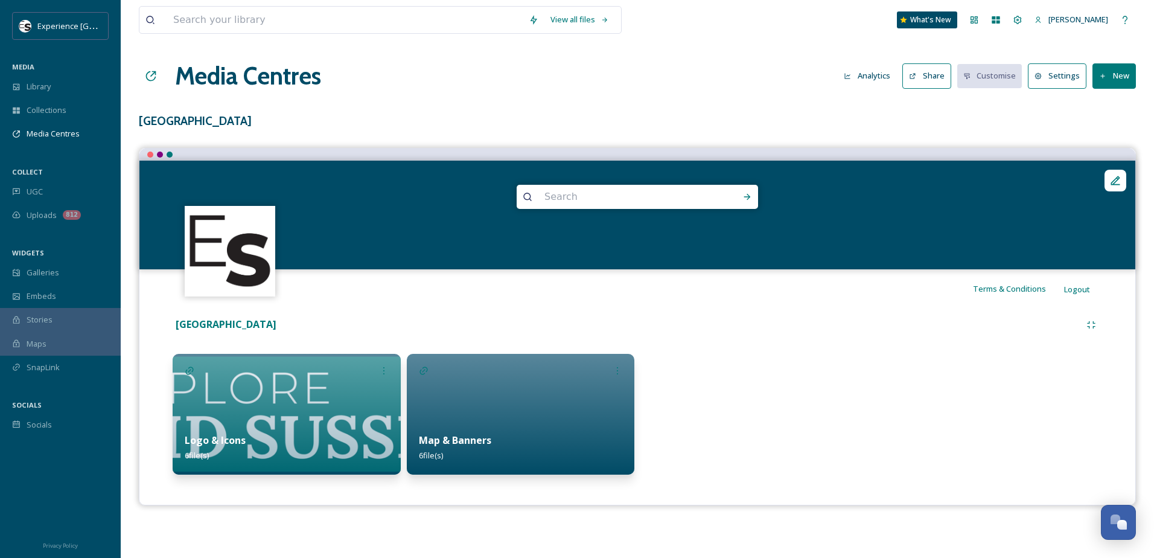
click at [1114, 74] on button "New" at bounding box center [1114, 75] width 43 height 25
click at [1110, 100] on span "Add Files" at bounding box center [1106, 103] width 33 height 11
click at [1093, 129] on span "Add Album" at bounding box center [1109, 127] width 39 height 11
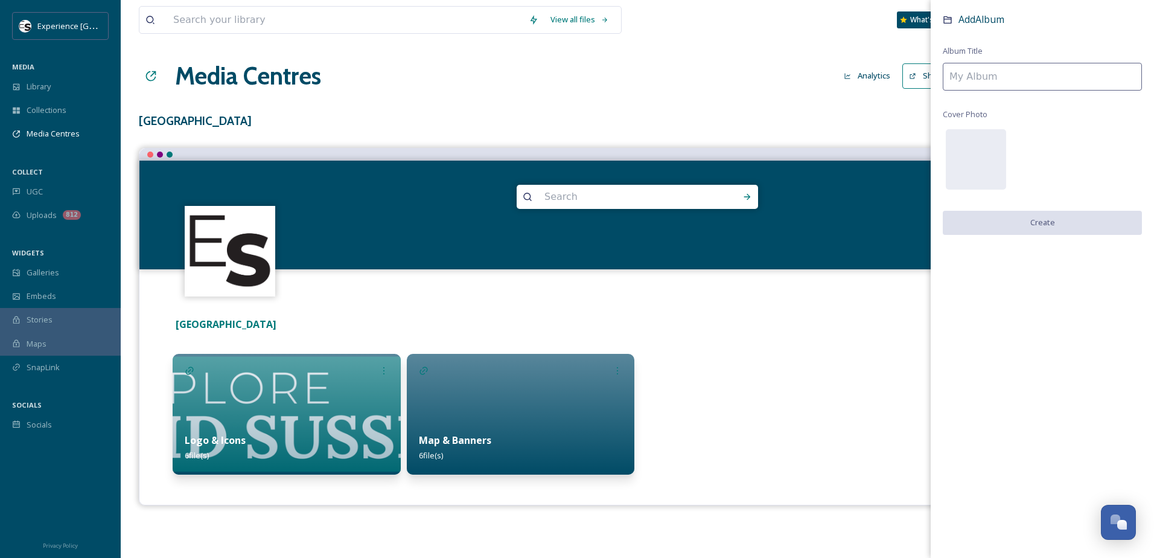
click at [994, 81] on input at bounding box center [1042, 77] width 199 height 28
type input "Itineraries"
click at [1000, 226] on button "Create" at bounding box center [1042, 223] width 199 height 25
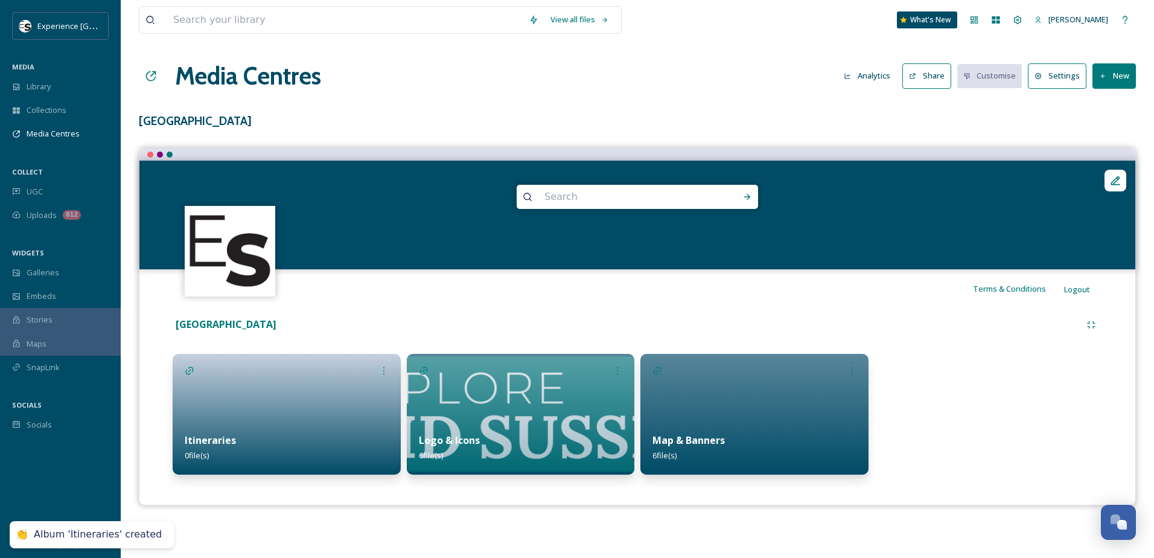
click at [320, 405] on div at bounding box center [287, 414] width 228 height 121
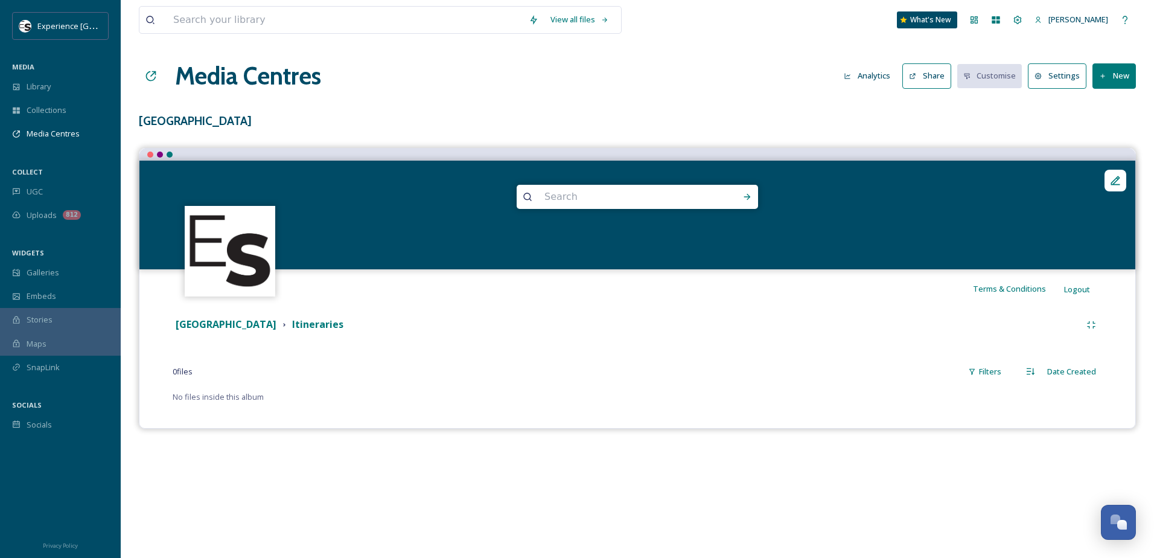
click at [1112, 71] on button "New" at bounding box center [1114, 75] width 43 height 25
click at [1098, 101] on span "Add Files" at bounding box center [1106, 103] width 33 height 11
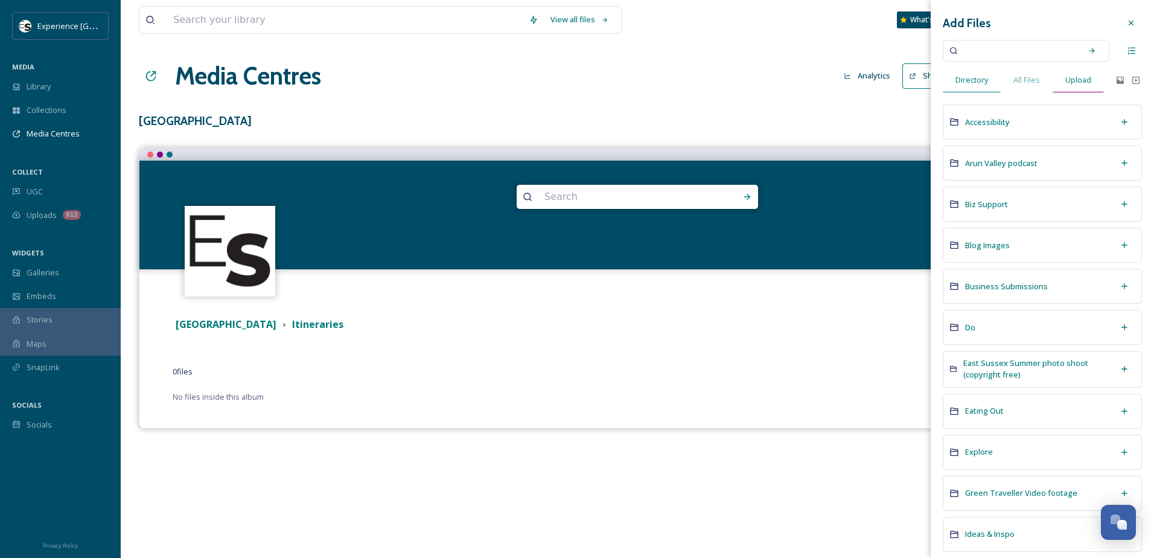
click at [1071, 85] on span "Upload" at bounding box center [1078, 79] width 26 height 11
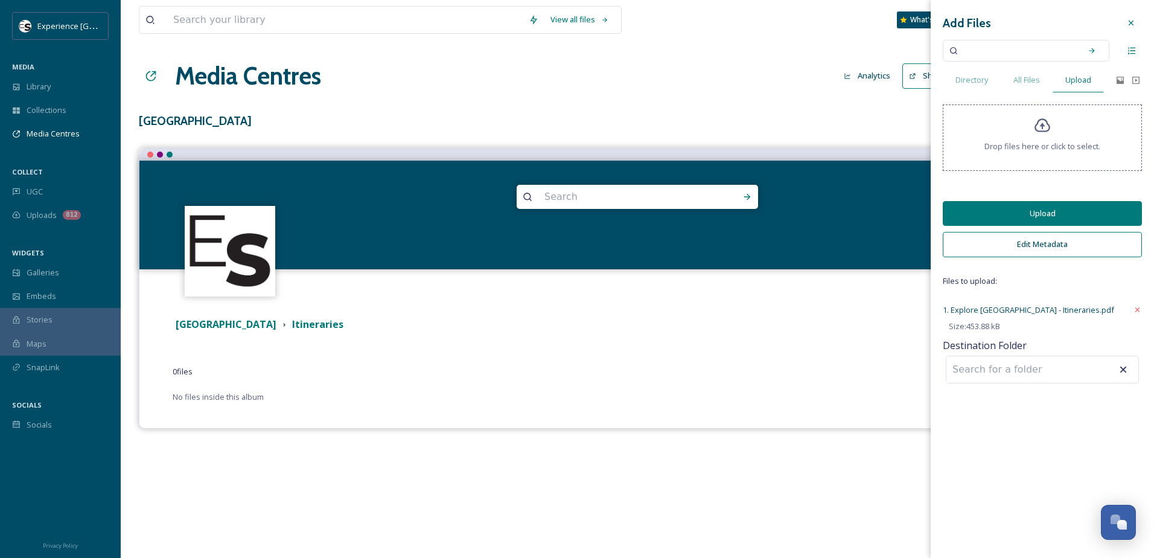
click at [1016, 212] on button "Upload" at bounding box center [1042, 213] width 199 height 25
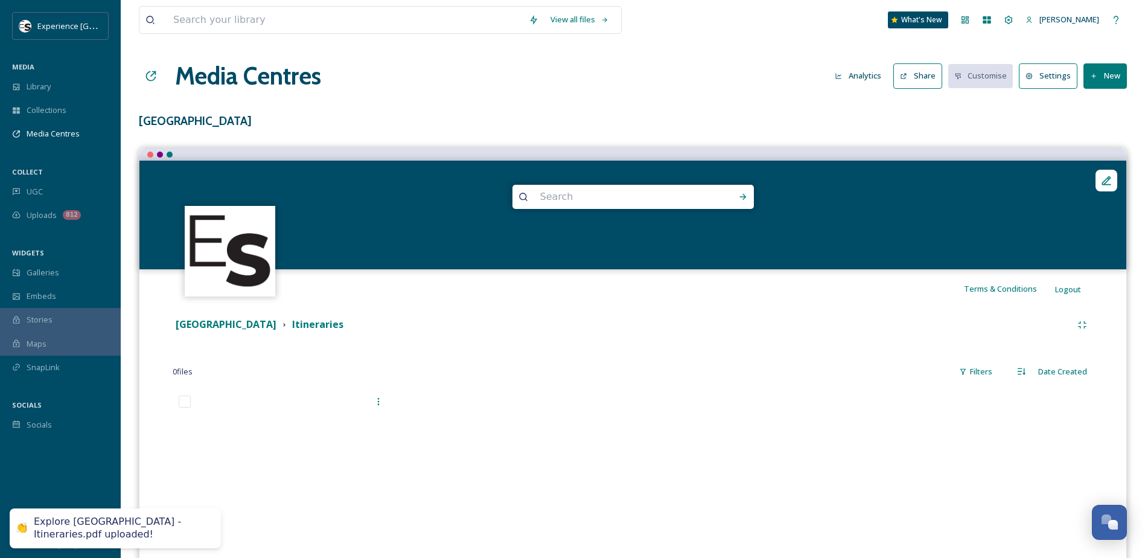
click at [752, 318] on div "Mid Sussex Itineraries" at bounding box center [622, 324] width 899 height 15
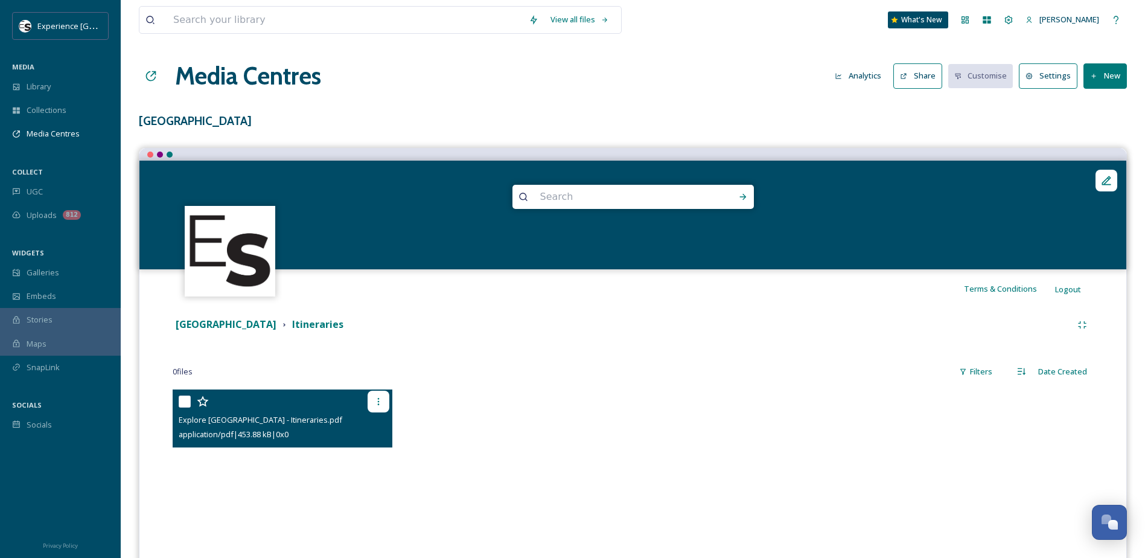
click at [375, 397] on icon at bounding box center [379, 402] width 10 height 10
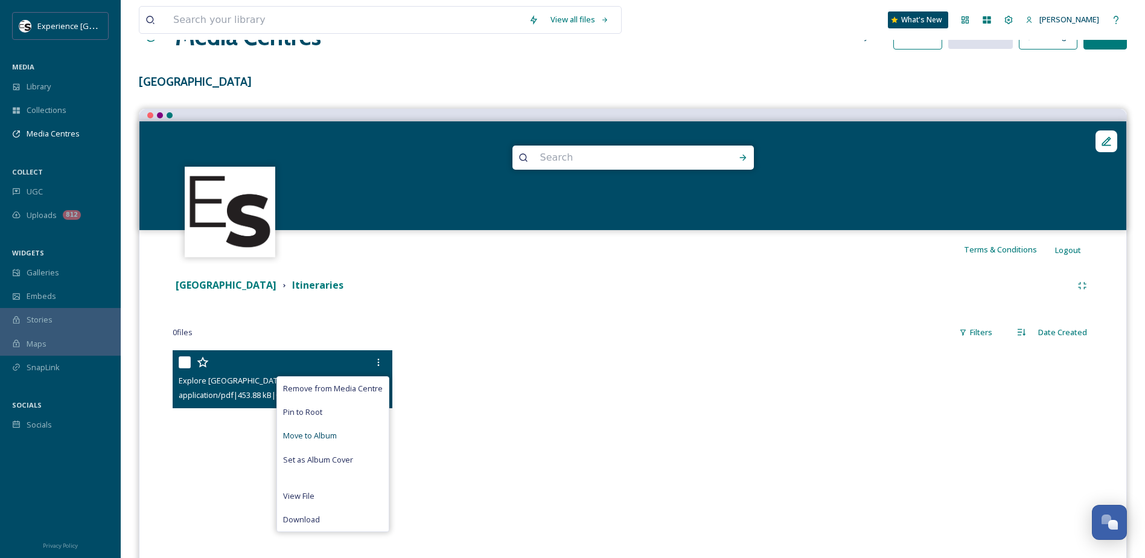
scroll to position [60, 0]
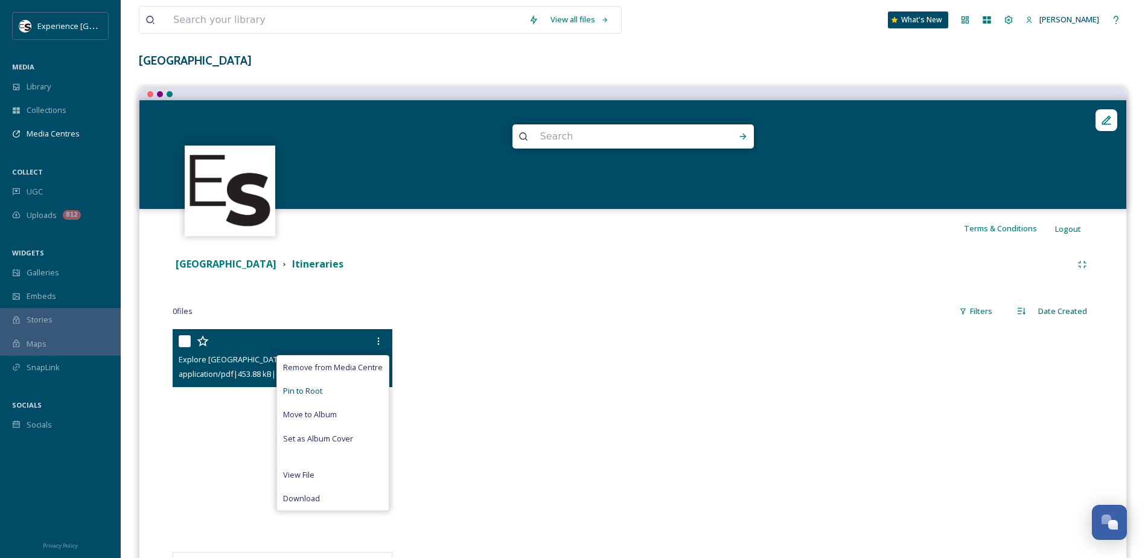
click at [316, 392] on span "Pin to Root" at bounding box center [302, 390] width 39 height 11
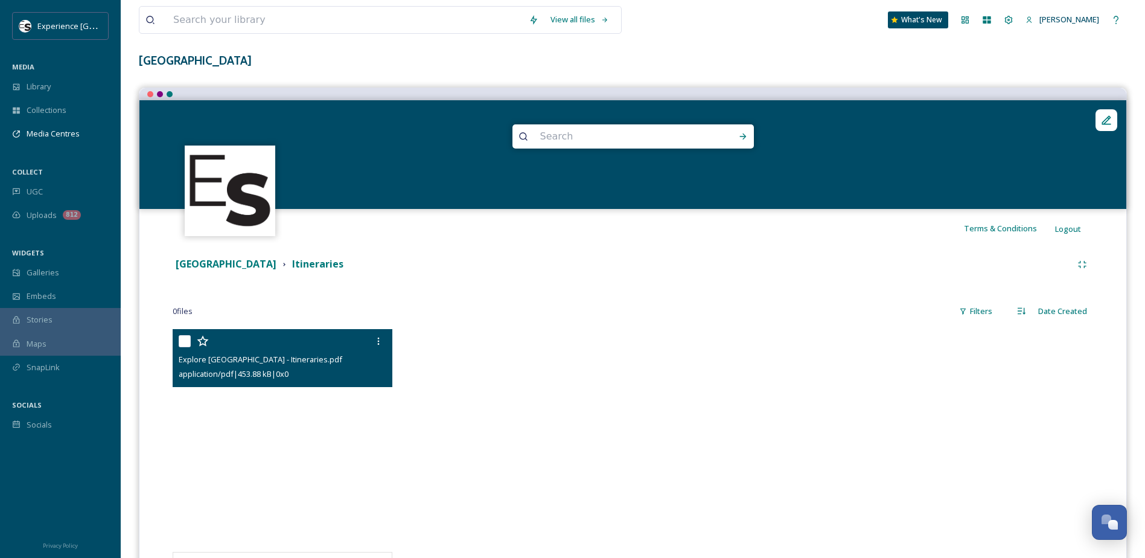
scroll to position [0, 0]
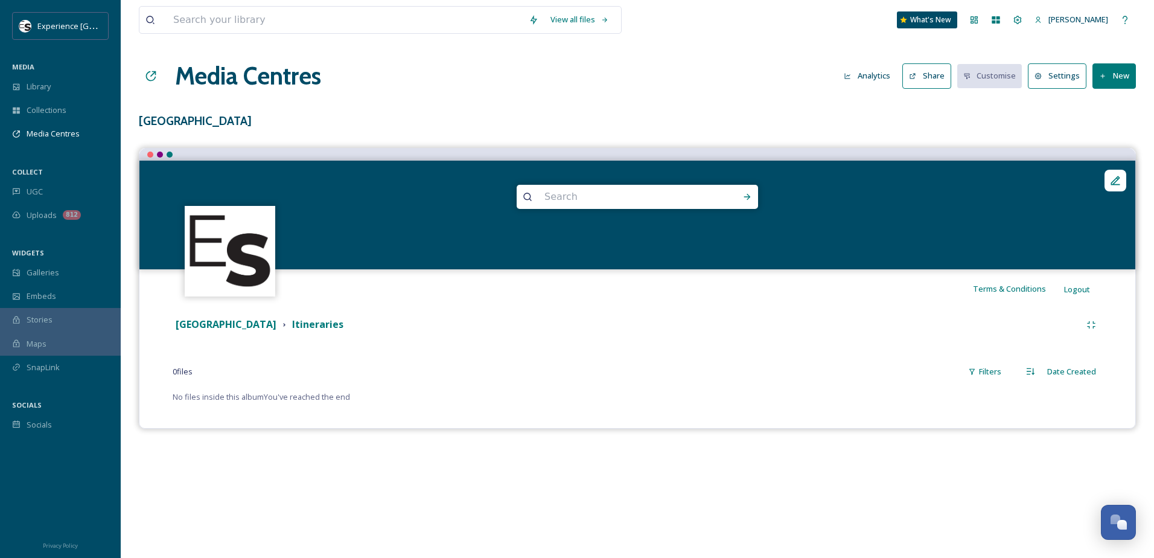
click at [1100, 74] on icon at bounding box center [1103, 76] width 8 height 8
click at [1101, 104] on span "Add Files" at bounding box center [1106, 103] width 33 height 11
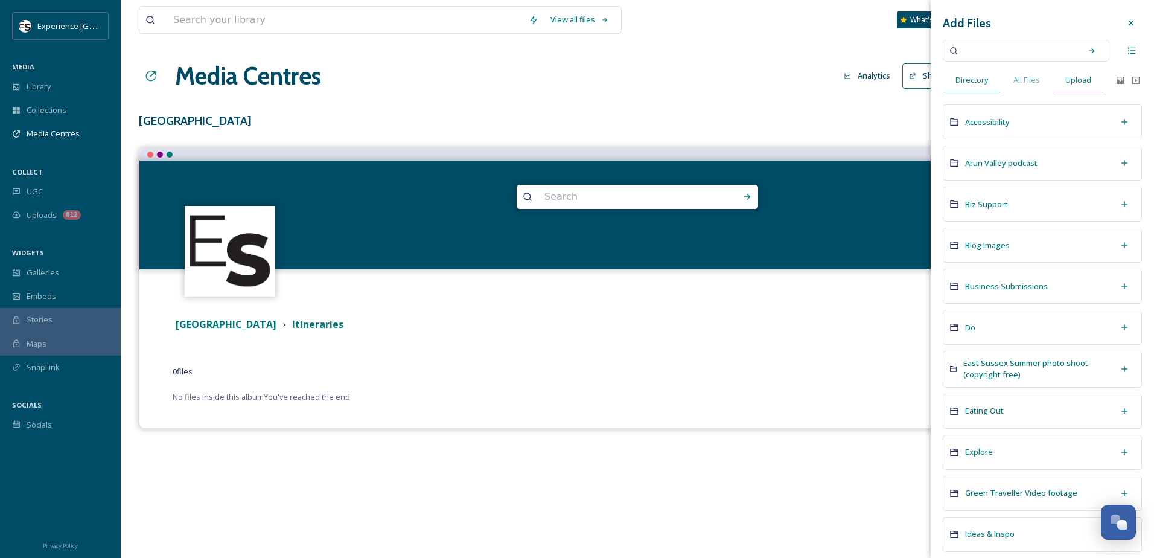
click at [1087, 85] on span "Upload" at bounding box center [1078, 79] width 26 height 11
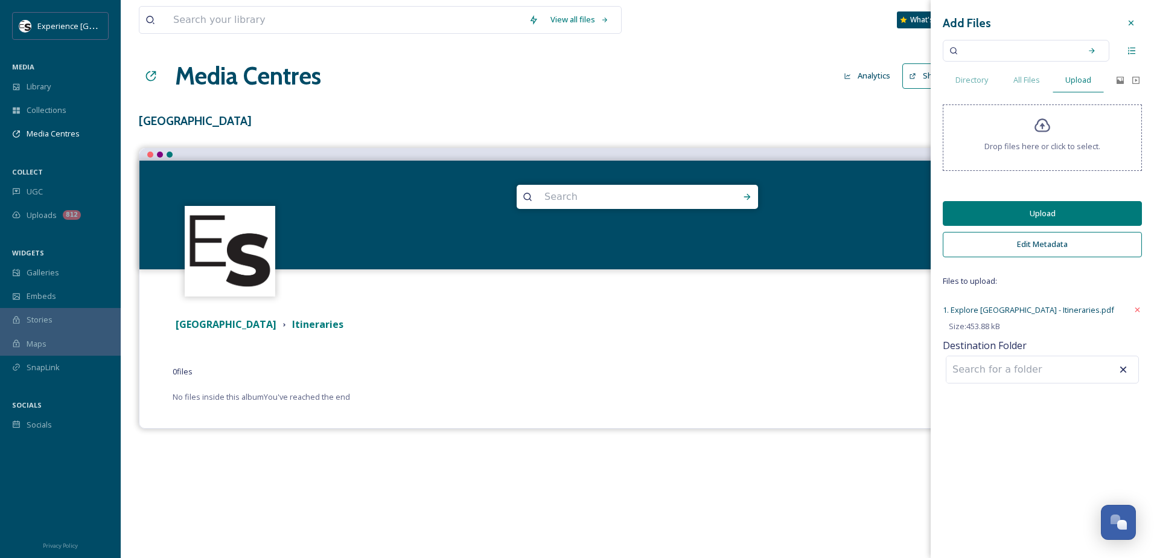
click at [1029, 213] on button "Upload" at bounding box center [1042, 213] width 199 height 25
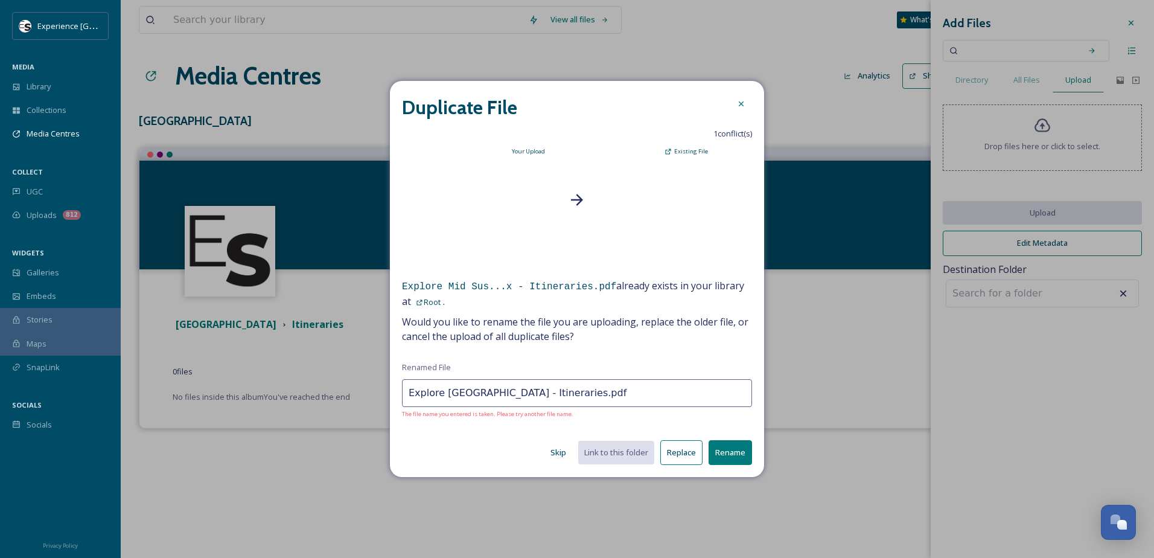
drag, startPoint x: 498, startPoint y: 394, endPoint x: 507, endPoint y: 384, distance: 13.7
click at [499, 394] on input "Explore [GEOGRAPHIC_DATA] - Itineraries.pdf" at bounding box center [577, 393] width 350 height 28
type input "Explore [GEOGRAPHIC_DATA] Itinerary links.pdf"
click at [727, 448] on button "Rename" at bounding box center [730, 452] width 43 height 25
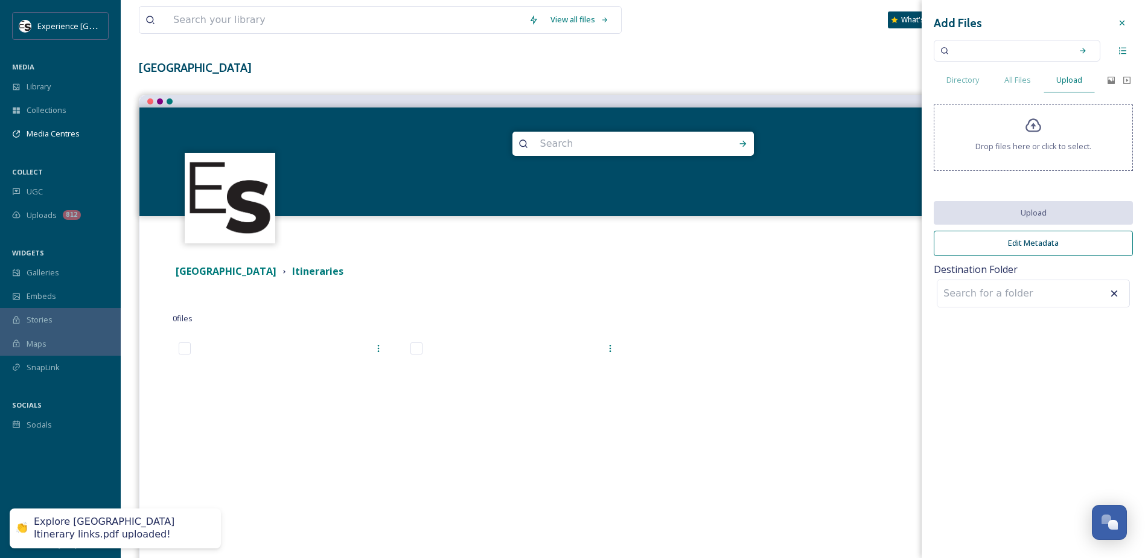
scroll to position [136, 0]
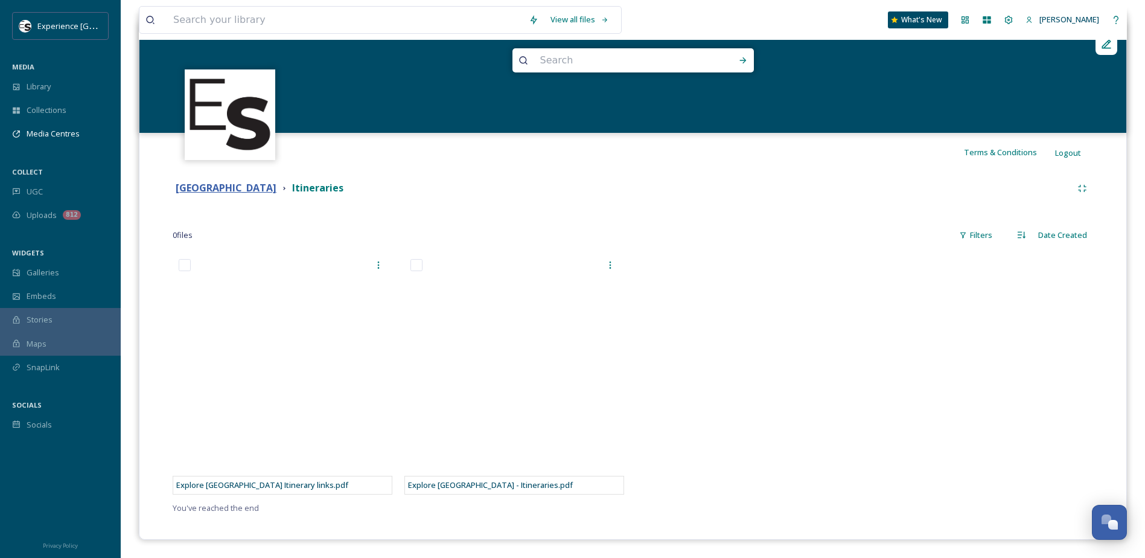
click at [192, 192] on strong "[GEOGRAPHIC_DATA]" at bounding box center [226, 187] width 101 height 13
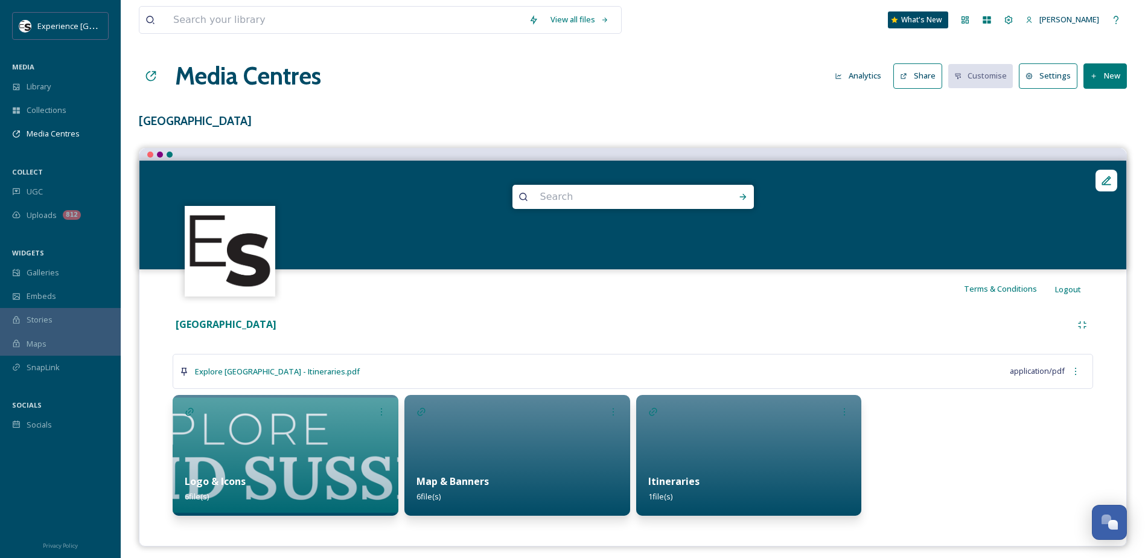
scroll to position [7, 0]
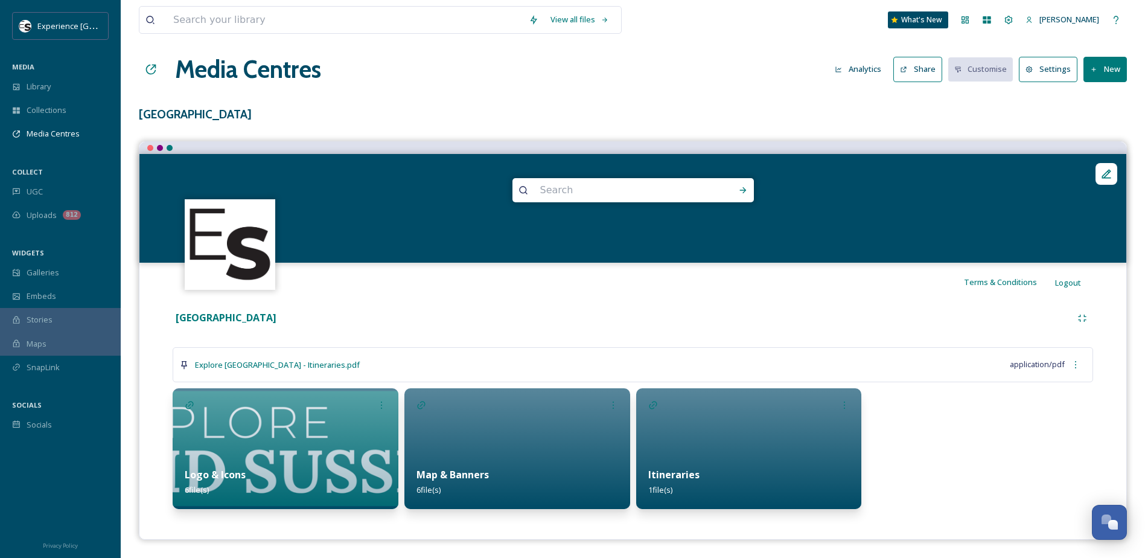
click at [1078, 369] on icon at bounding box center [1076, 365] width 10 height 10
click at [1029, 425] on span "Remove from Media Centre" at bounding box center [1030, 426] width 100 height 11
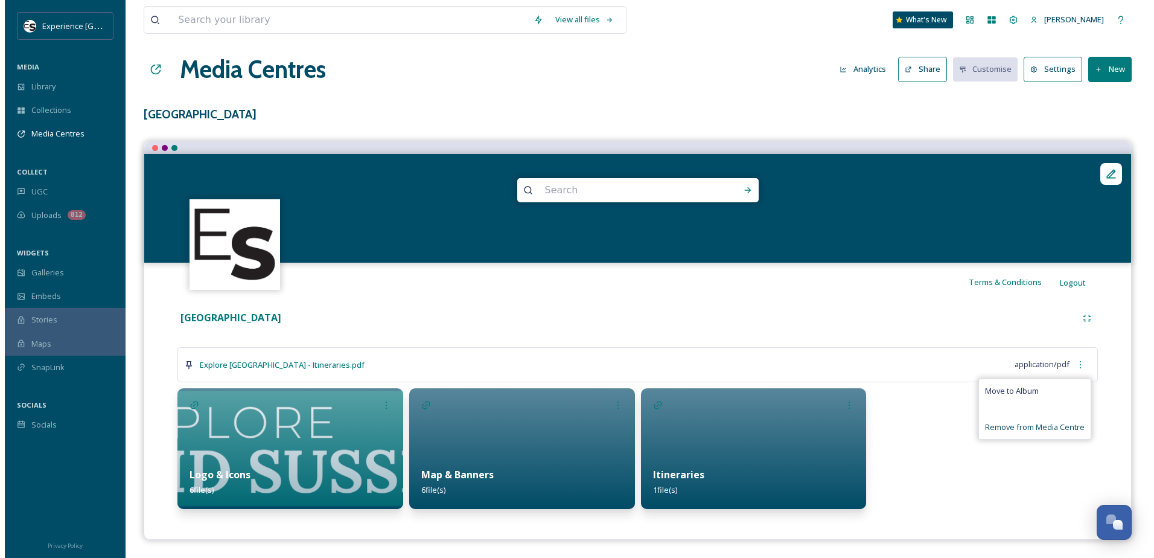
scroll to position [0, 0]
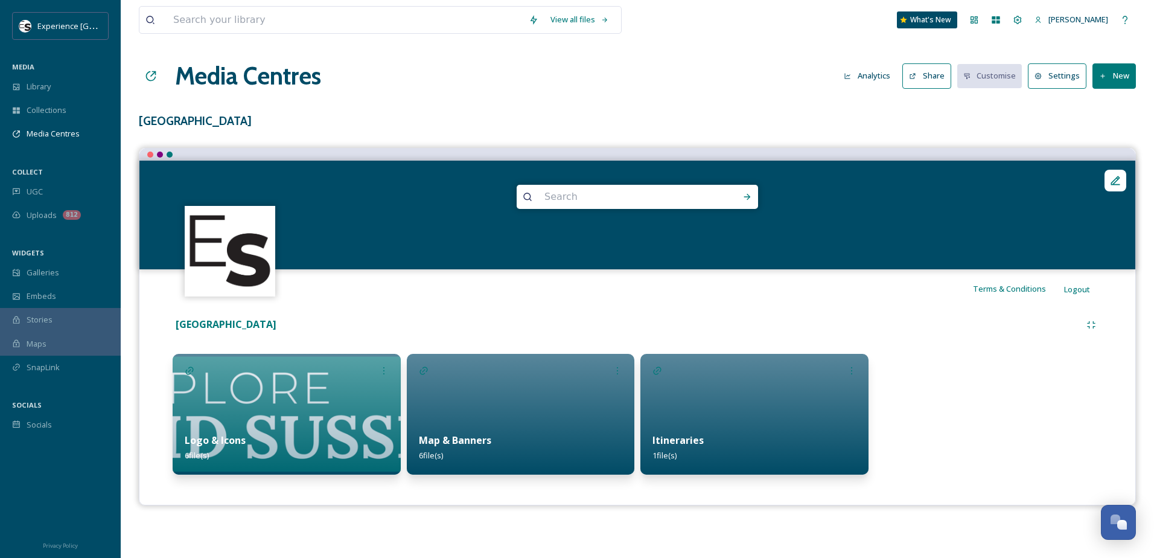
click at [829, 336] on div "Mid Sussex Logo & Icons 6 file(s) Map & Banners 6 file(s) Itineraries 1 file(s)" at bounding box center [637, 397] width 978 height 179
click at [945, 74] on button "Share" at bounding box center [926, 75] width 49 height 25
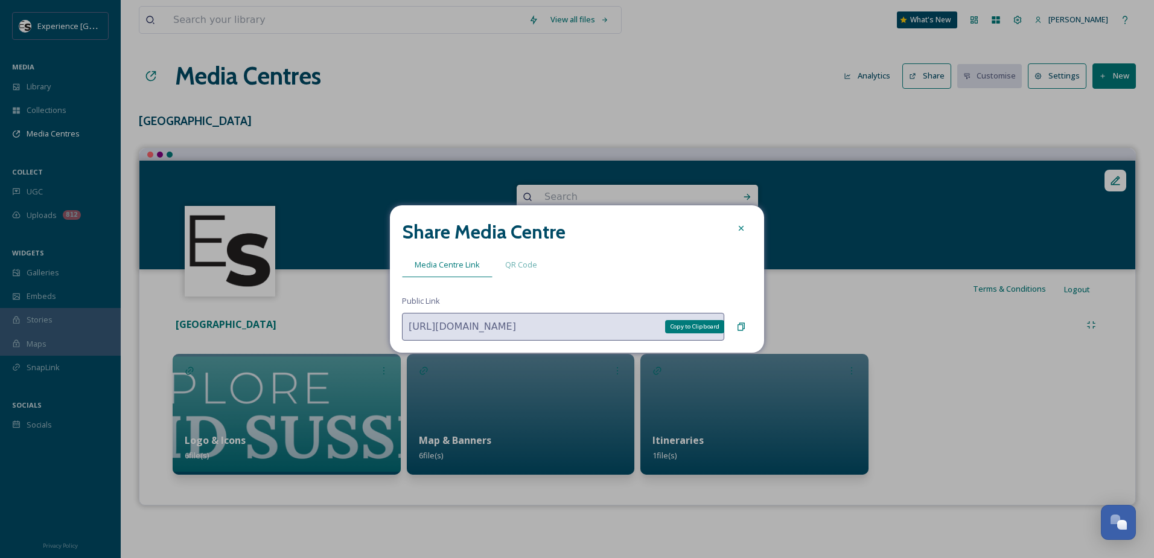
click at [744, 327] on icon at bounding box center [741, 327] width 10 height 10
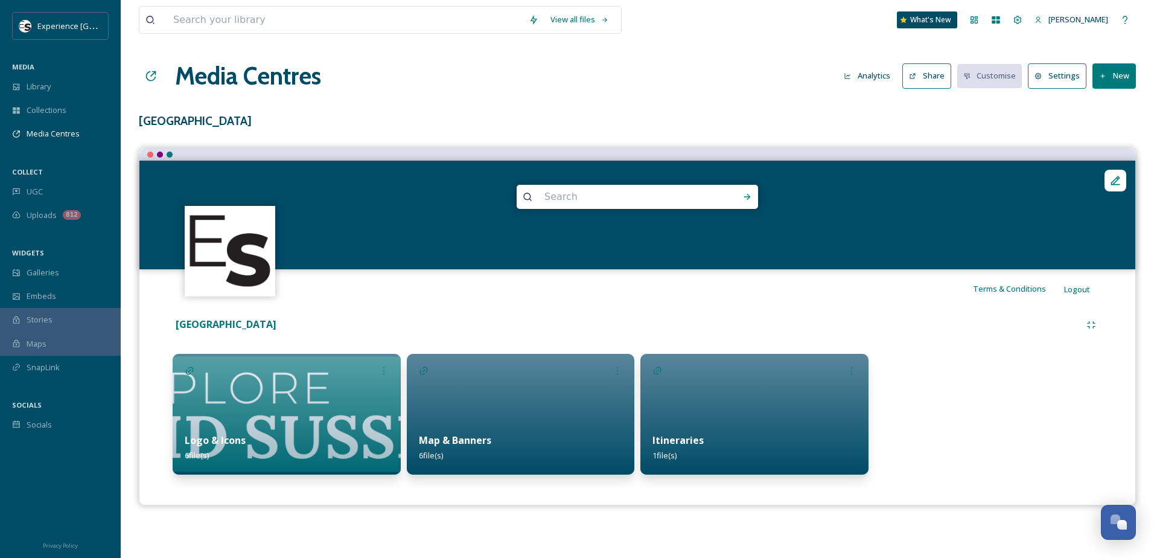
click at [1109, 74] on button "New" at bounding box center [1114, 75] width 43 height 25
click at [1109, 131] on span "Add Album" at bounding box center [1109, 127] width 39 height 11
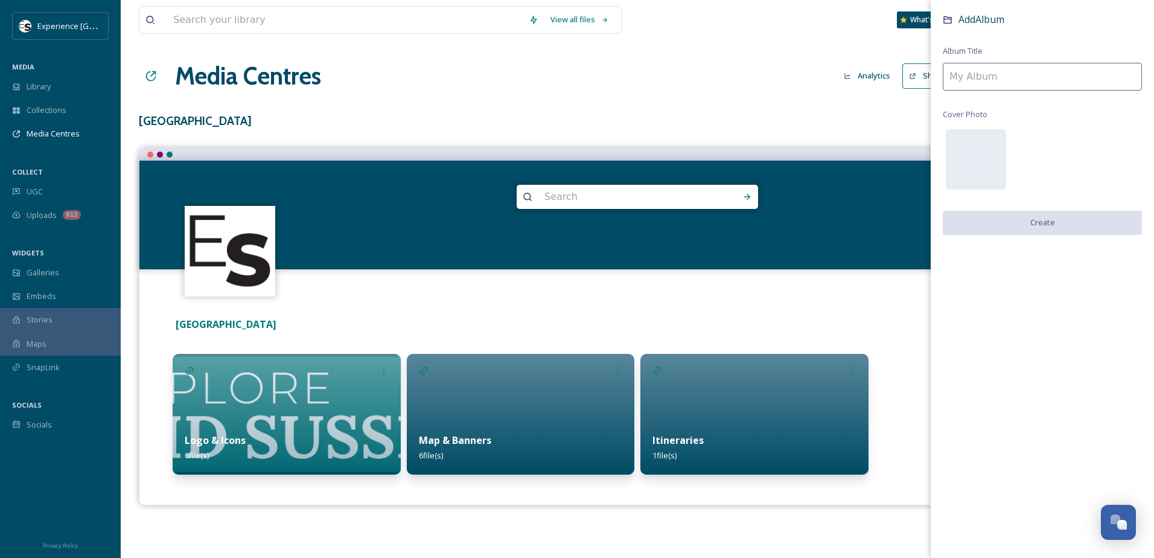
click at [991, 80] on input at bounding box center [1042, 77] width 199 height 28
type input "Images"
click at [1042, 223] on button "Create" at bounding box center [1042, 223] width 199 height 25
